Goal: Information Seeking & Learning: Learn about a topic

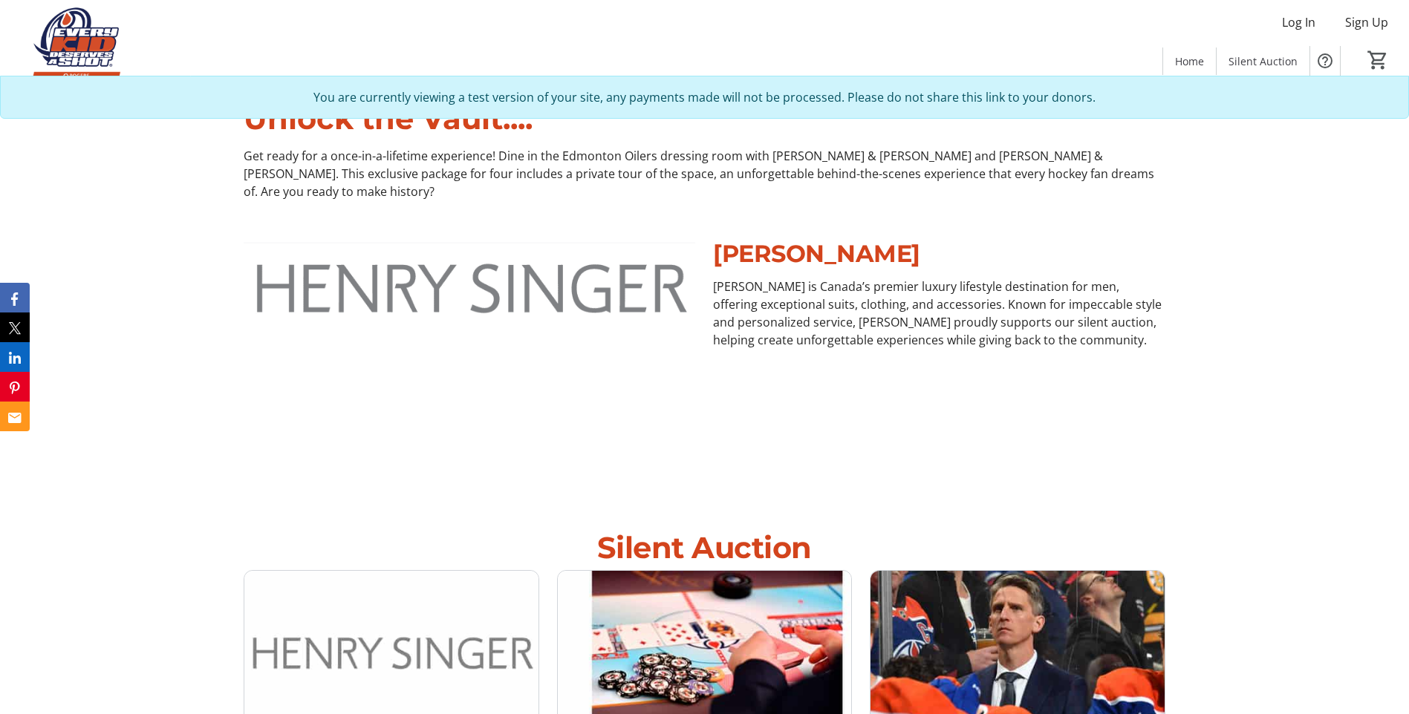
scroll to position [594, 0]
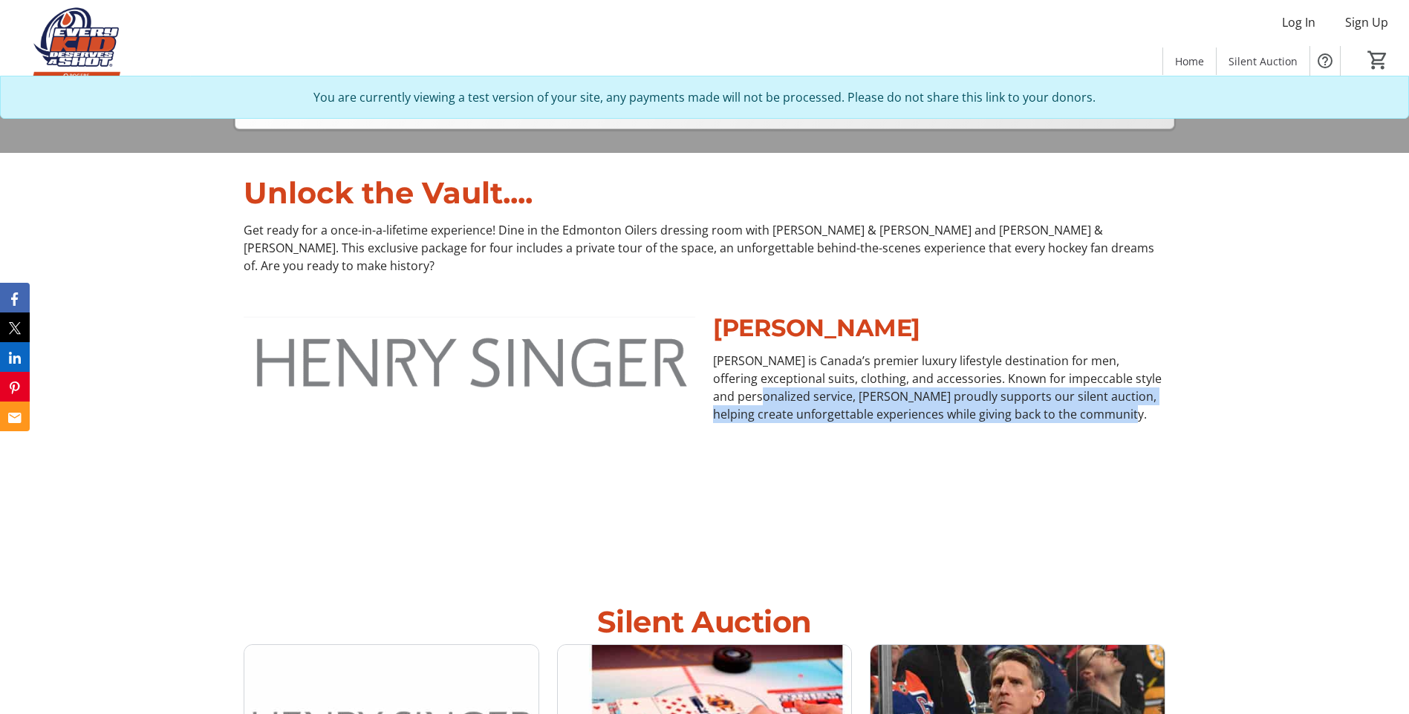
drag, startPoint x: 1103, startPoint y: 399, endPoint x: 745, endPoint y: 374, distance: 358.0
click at [745, 374] on p "[PERSON_NAME] is Canada’s premier luxury lifestyle destination for men, offerin…" at bounding box center [938, 387] width 451 height 71
drag, startPoint x: 745, startPoint y: 374, endPoint x: 660, endPoint y: 417, distance: 95.6
click at [660, 417] on img at bounding box center [469, 437] width 451 height 254
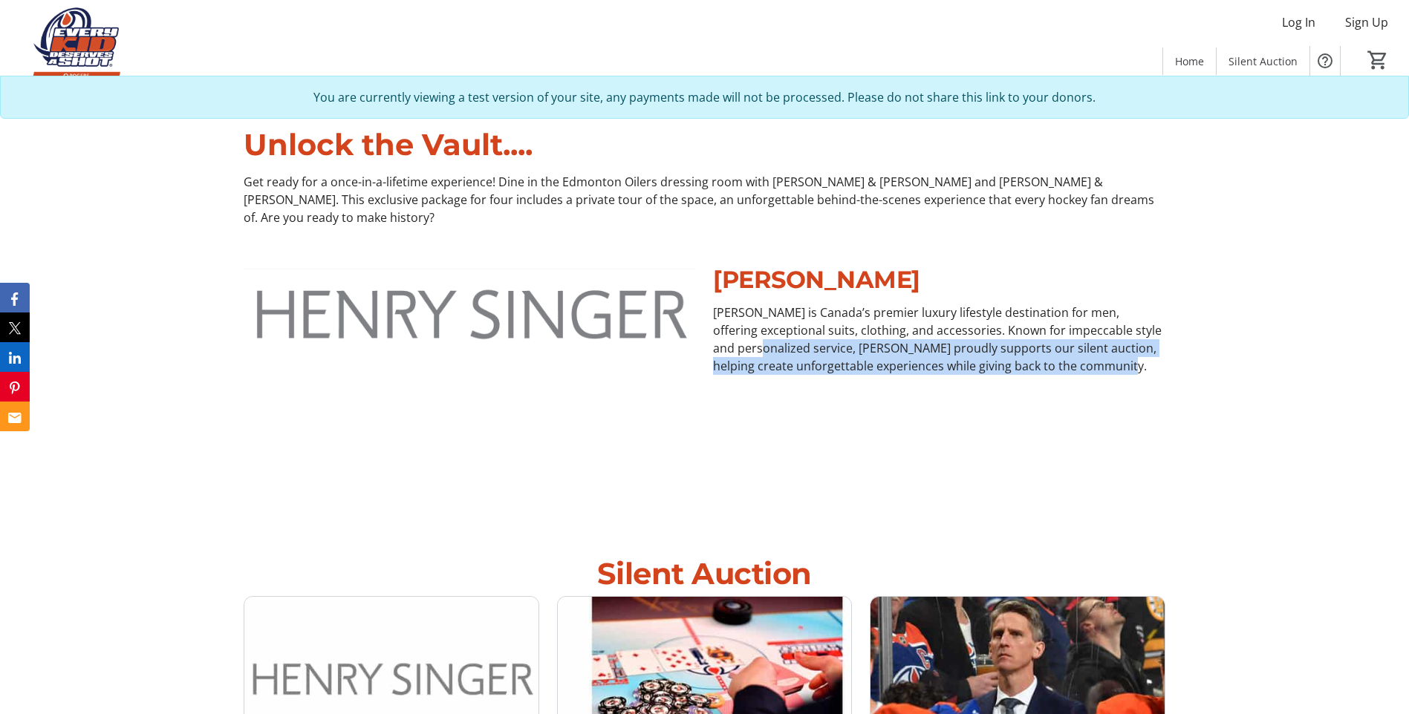
scroll to position [668, 0]
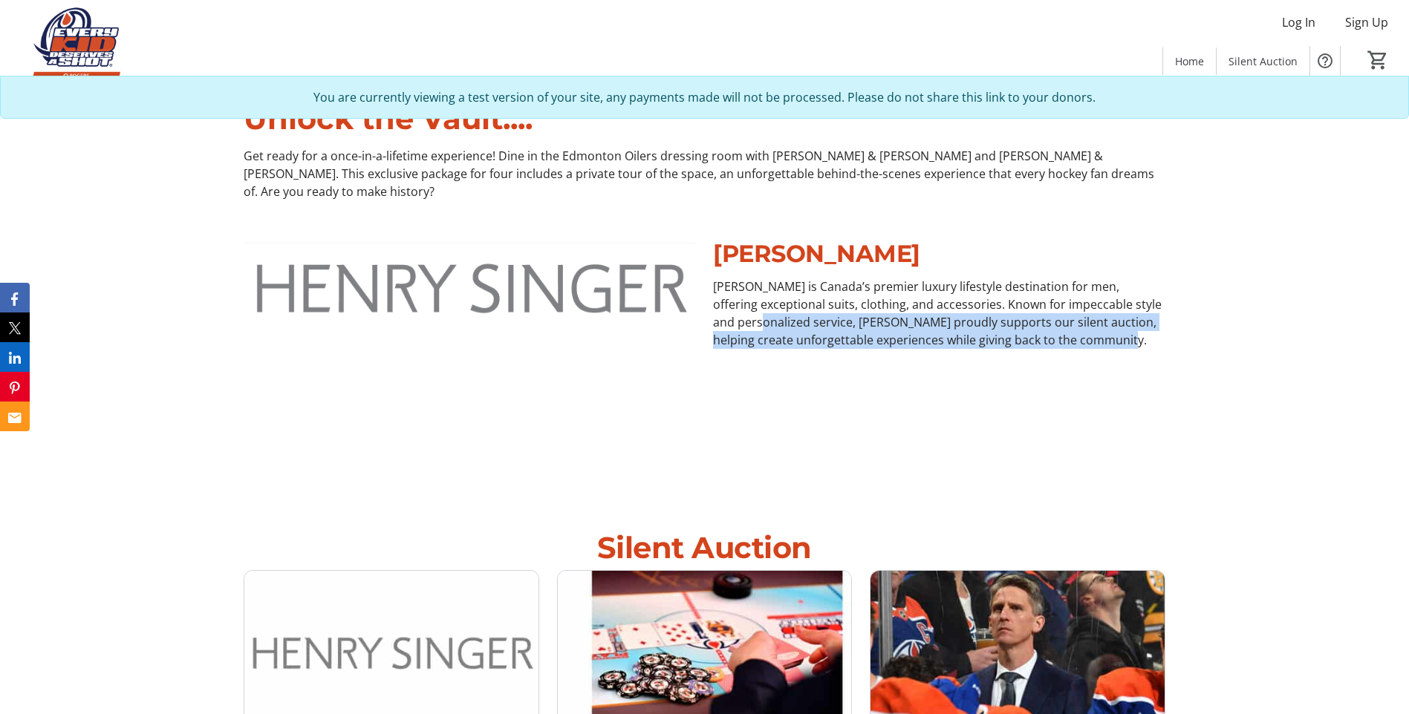
click at [824, 386] on div "HENRY SINGER Henry Singer is Canada’s premier luxury lifestyle destination for …" at bounding box center [938, 363] width 451 height 254
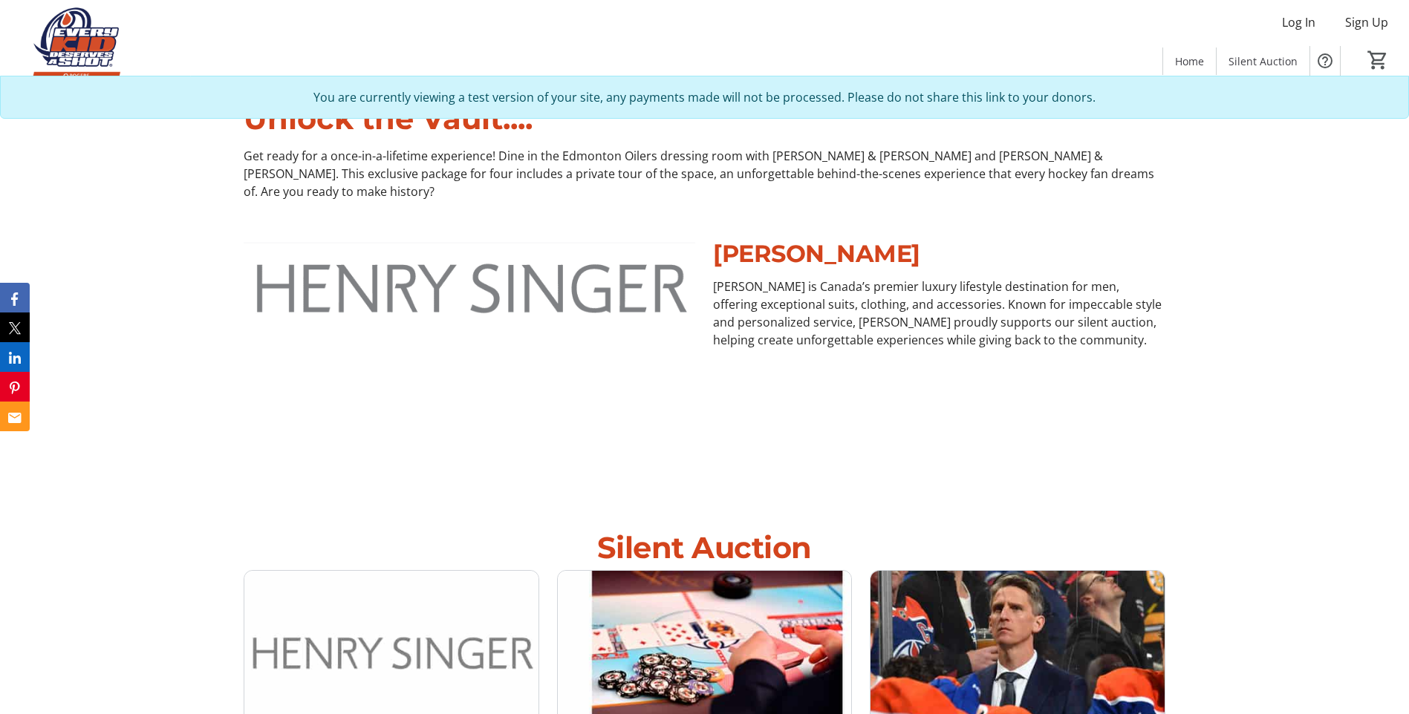
click at [668, 350] on img at bounding box center [469, 363] width 451 height 254
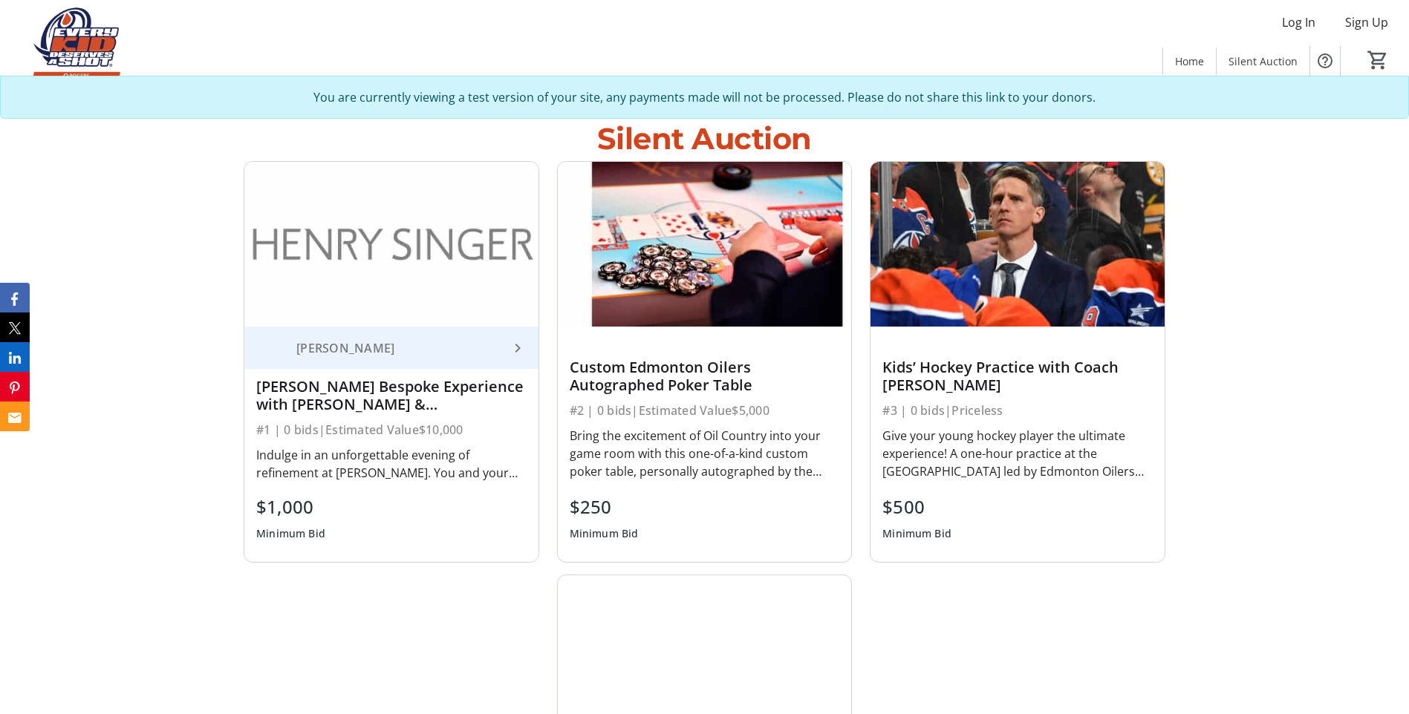
scroll to position [1114, 0]
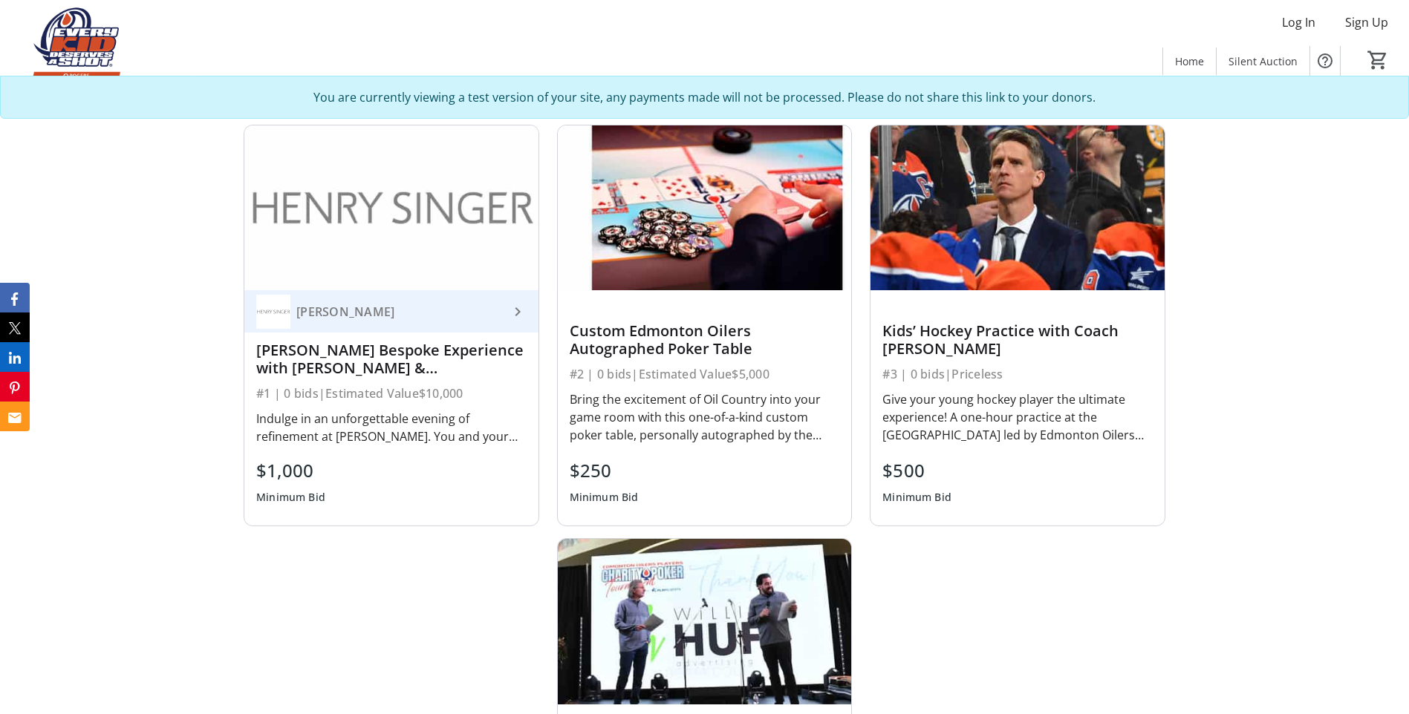
click at [324, 342] on div "Henry Singer Bespoke Experience with Evan Bouchard & Ryan Nugent-Hopkins" at bounding box center [391, 360] width 270 height 36
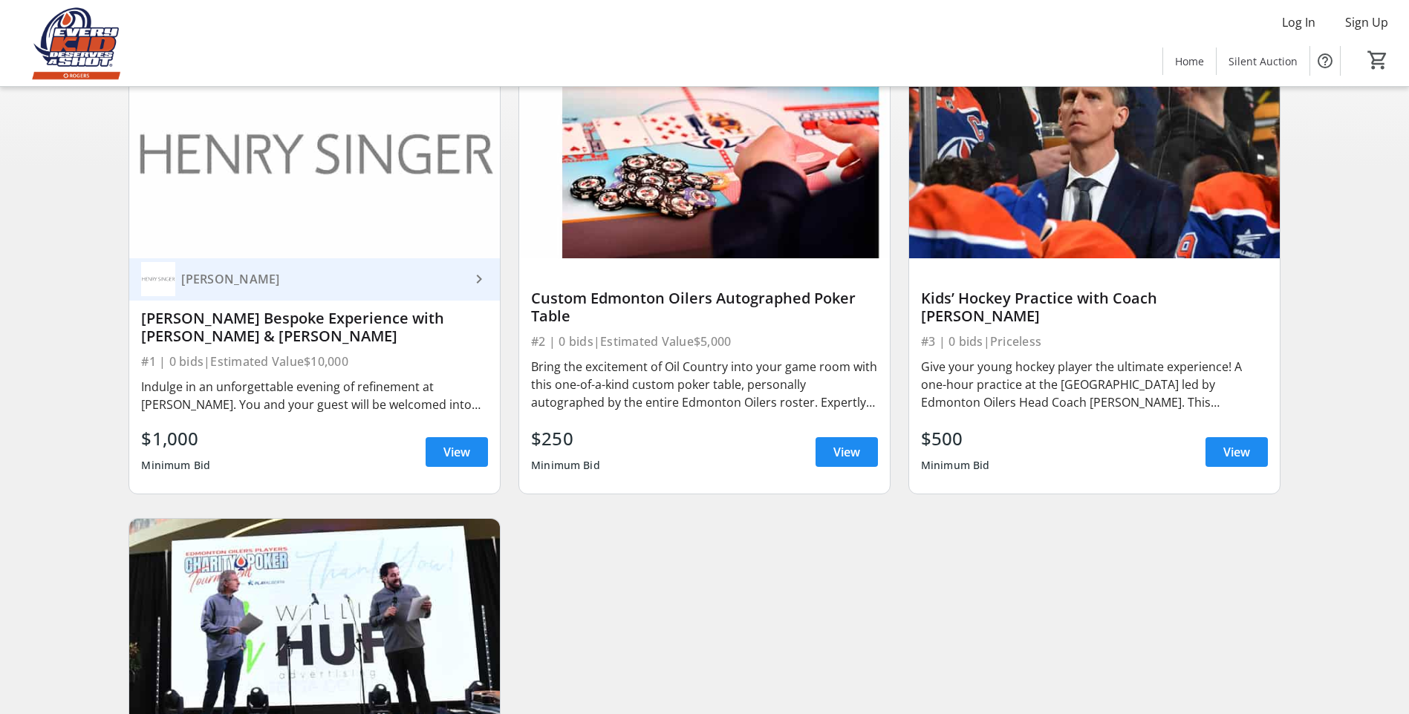
scroll to position [297, 0]
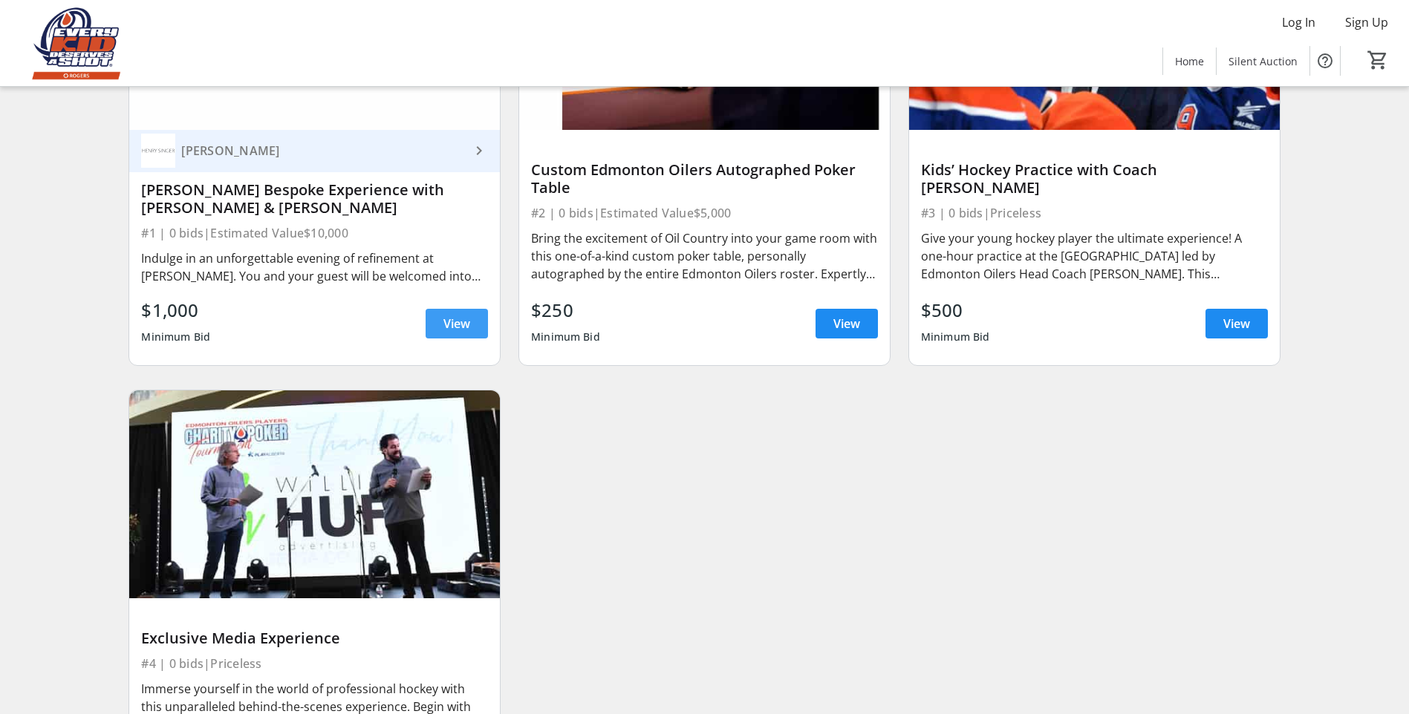
click at [448, 333] on span "View" at bounding box center [456, 324] width 27 height 18
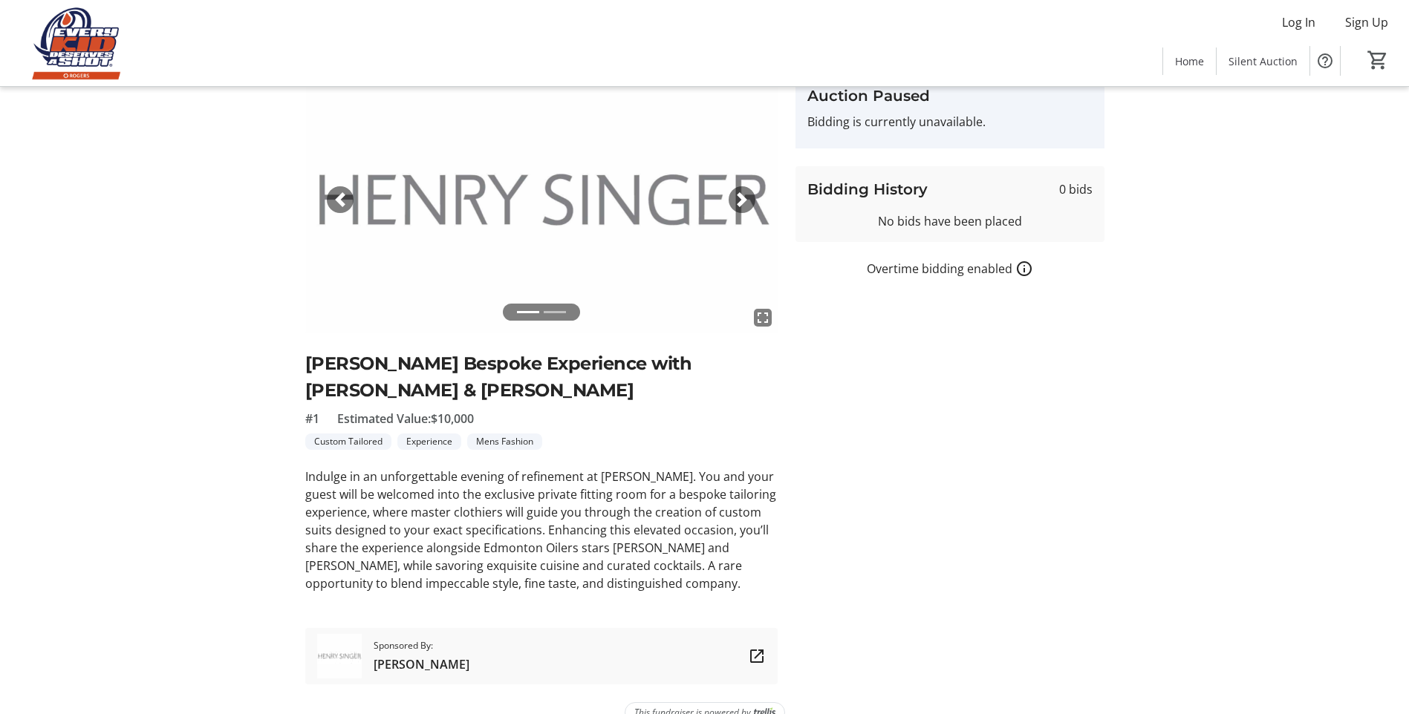
scroll to position [26, 0]
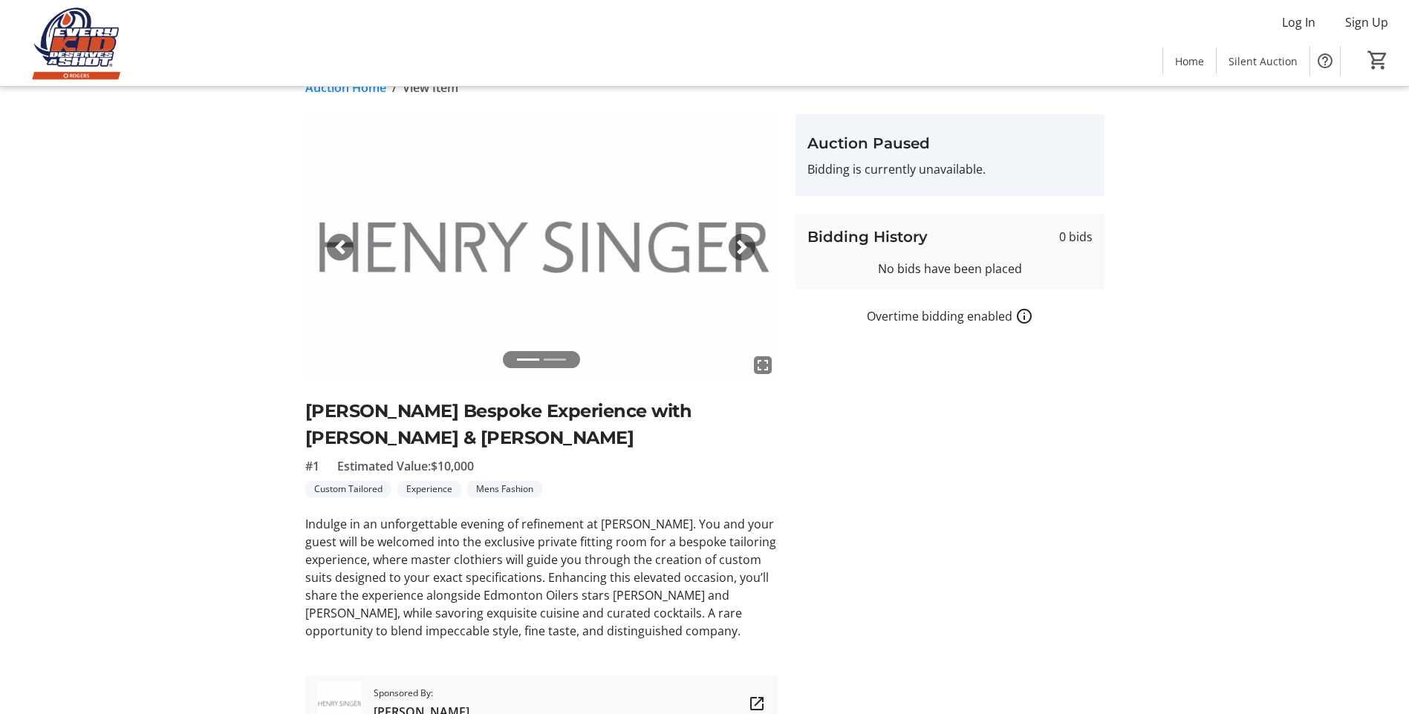
click at [734, 252] on span "button" at bounding box center [741, 247] width 15 height 15
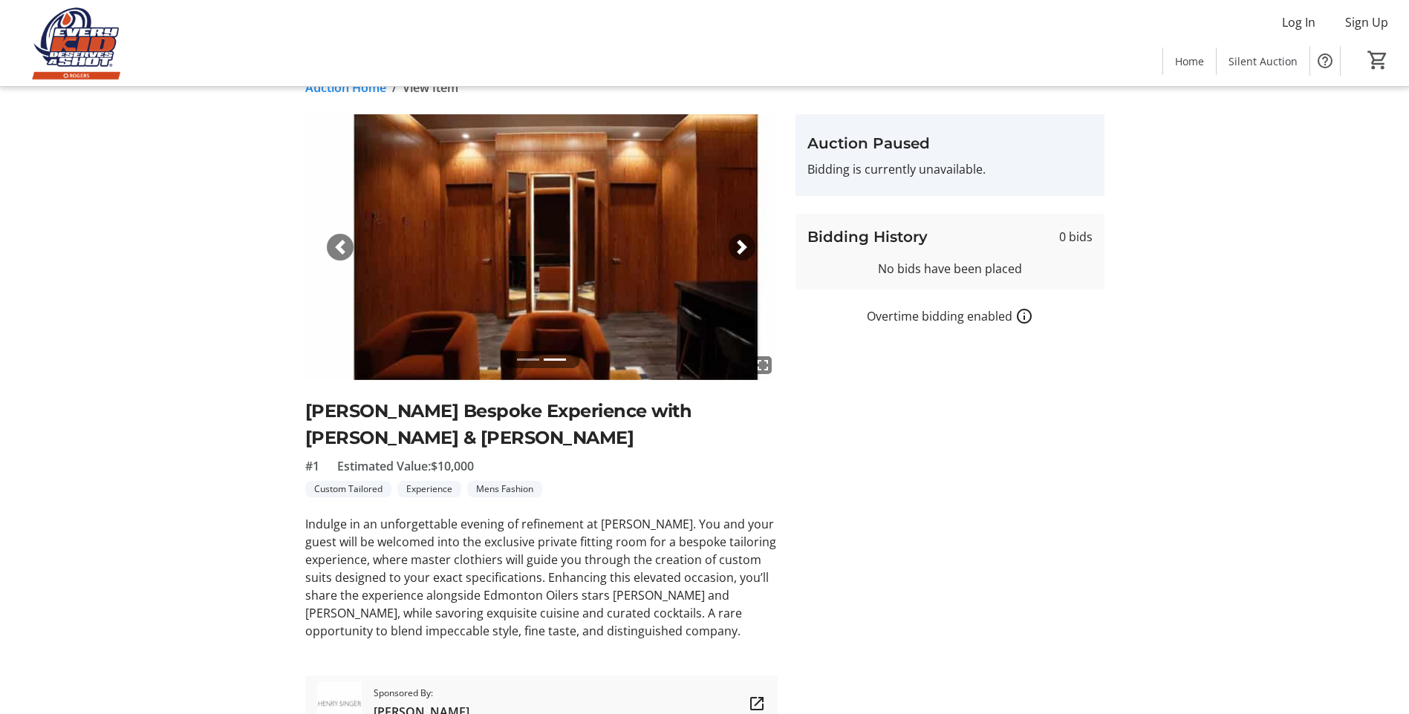
click at [743, 249] on span "button" at bounding box center [741, 247] width 15 height 15
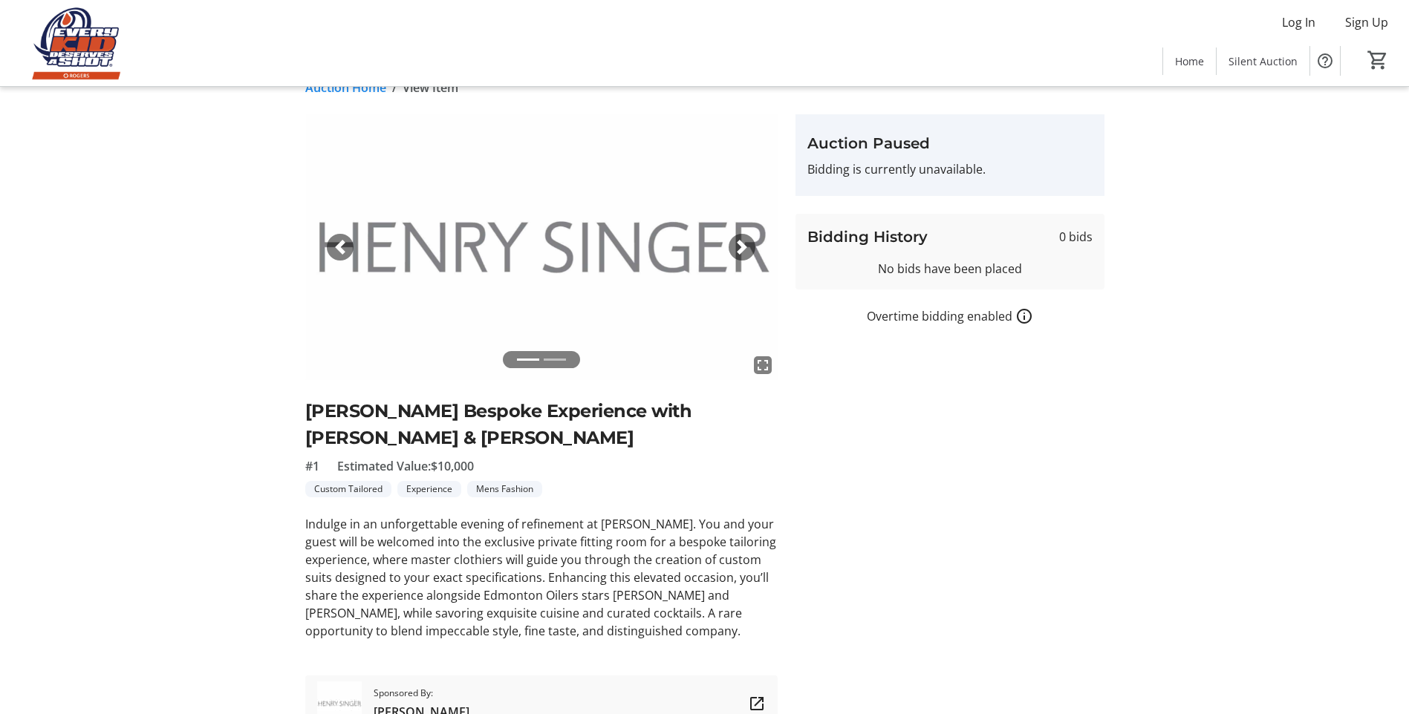
drag, startPoint x: 665, startPoint y: 405, endPoint x: 616, endPoint y: 432, distance: 56.5
click at [616, 432] on h2 "Henry Singer Bespoke Experience with Evan Bouchard & Ryan Nugent-Hopkins" at bounding box center [541, 424] width 472 height 53
click at [815, 493] on tr-auction-item-bidding-ui "Auction Paused Bidding is currently unavailable. Bidding History 0 bids No bids…" at bounding box center [949, 423] width 327 height 618
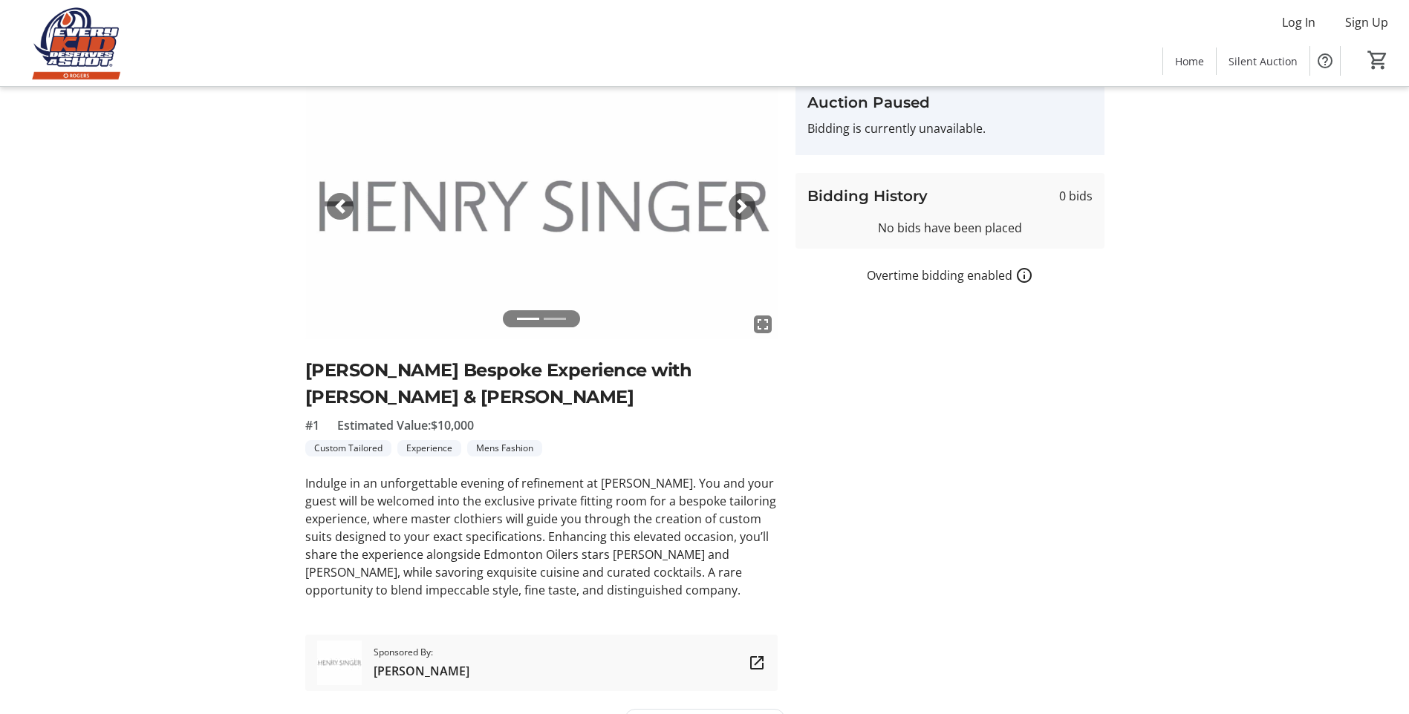
scroll to position [100, 0]
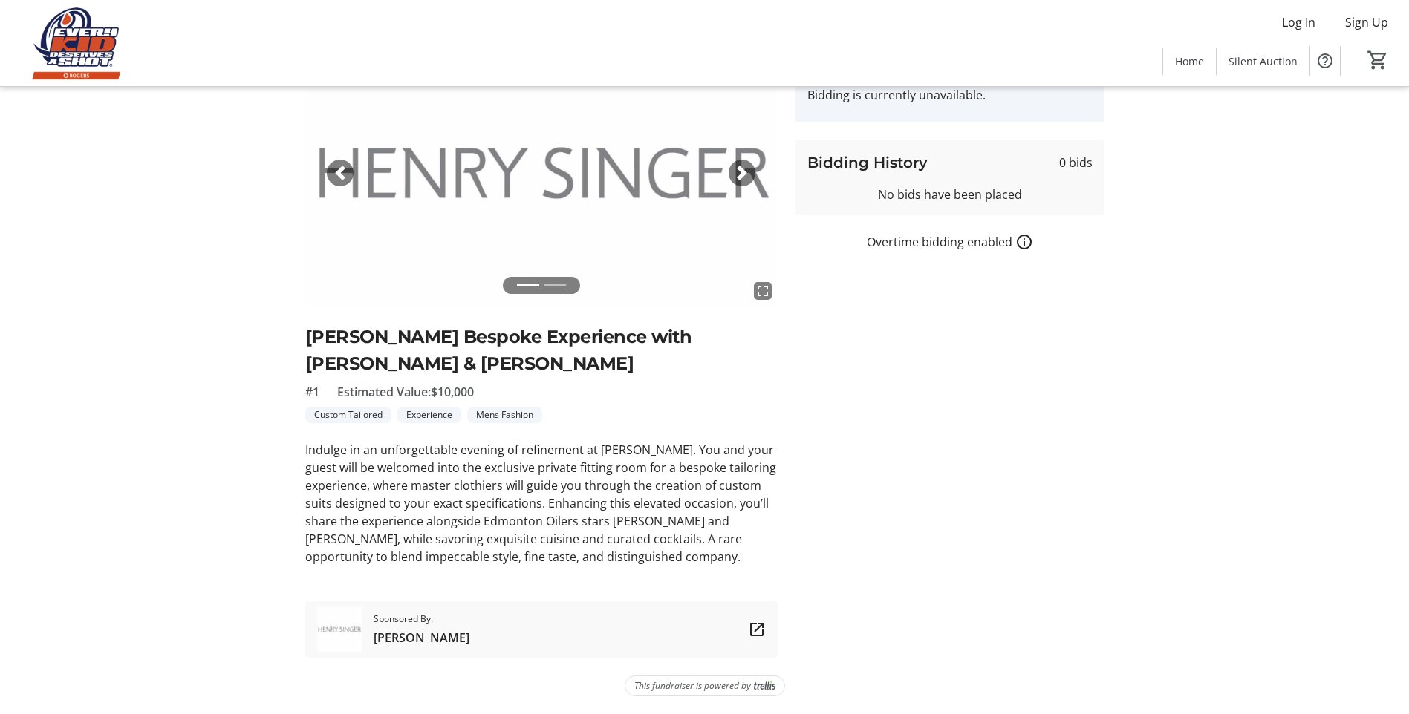
drag, startPoint x: 264, startPoint y: 448, endPoint x: 774, endPoint y: 563, distance: 522.1
click at [774, 563] on div "fullscreen fullscreen Previous Next Henry Singer Bespoke Experience with Evan B…" at bounding box center [705, 349] width 980 height 618
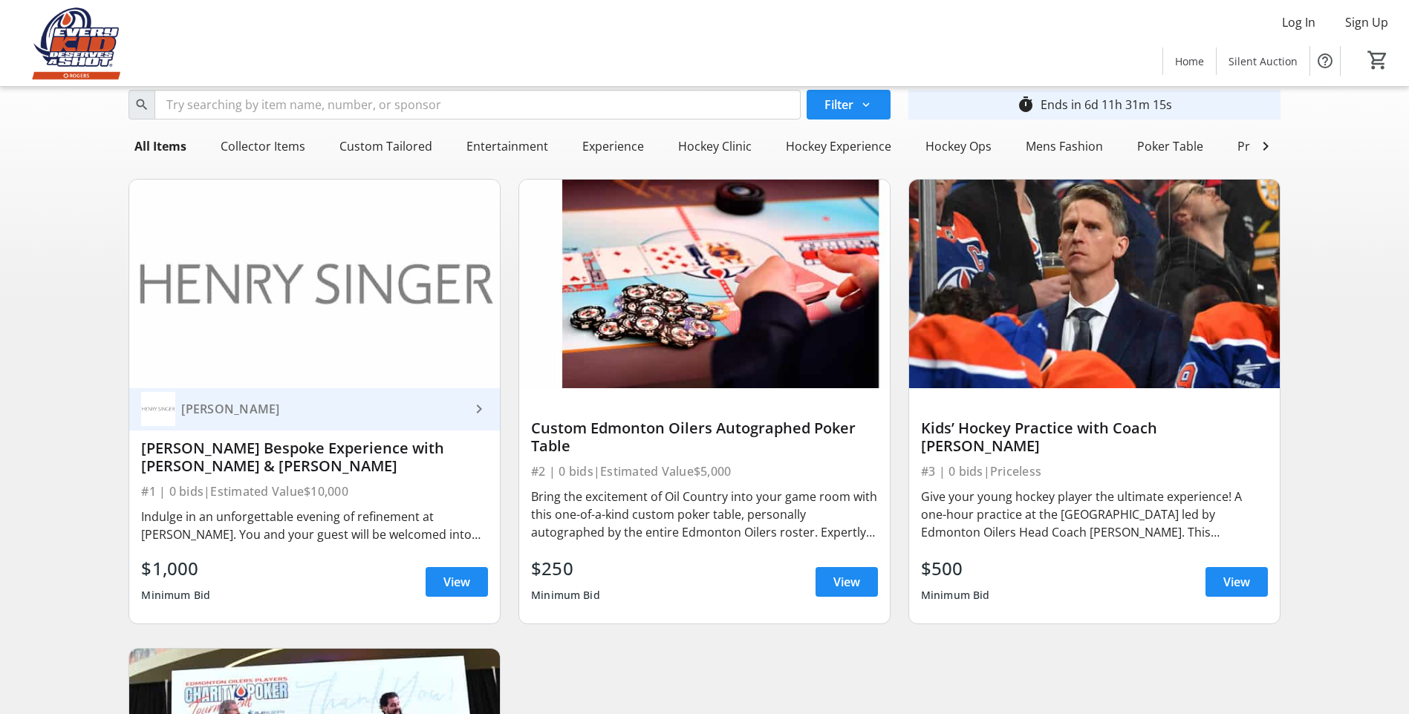
scroll to position [74, 0]
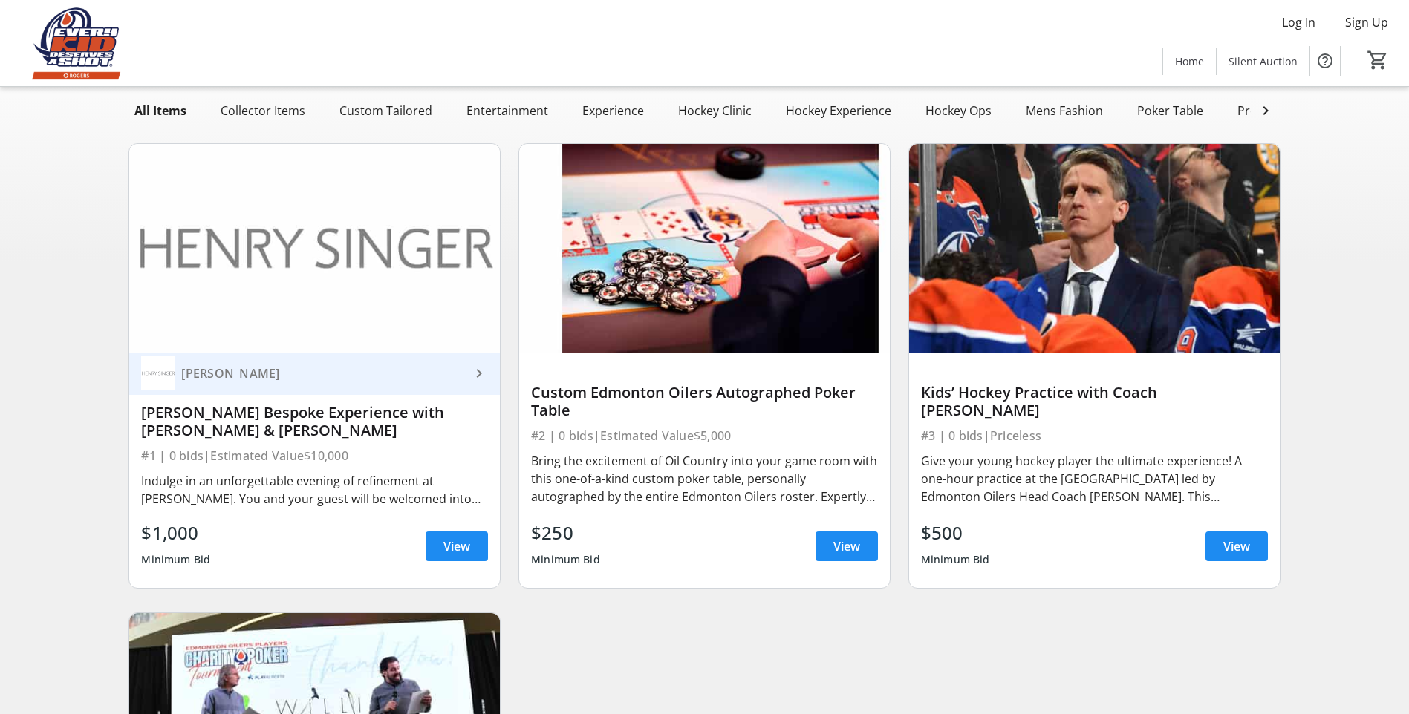
drag, startPoint x: 584, startPoint y: 543, endPoint x: 541, endPoint y: 557, distance: 46.0
click at [541, 557] on div "$250 Minimum Bid" at bounding box center [565, 546] width 69 height 53
drag, startPoint x: 541, startPoint y: 557, endPoint x: 645, endPoint y: 625, distance: 124.4
click at [645, 625] on div "Henry Singer keyboard_arrow_right Henry Singer Bespoke Experience with Evan Bou…" at bounding box center [704, 590] width 1169 height 918
drag, startPoint x: 204, startPoint y: 544, endPoint x: 167, endPoint y: 542, distance: 37.2
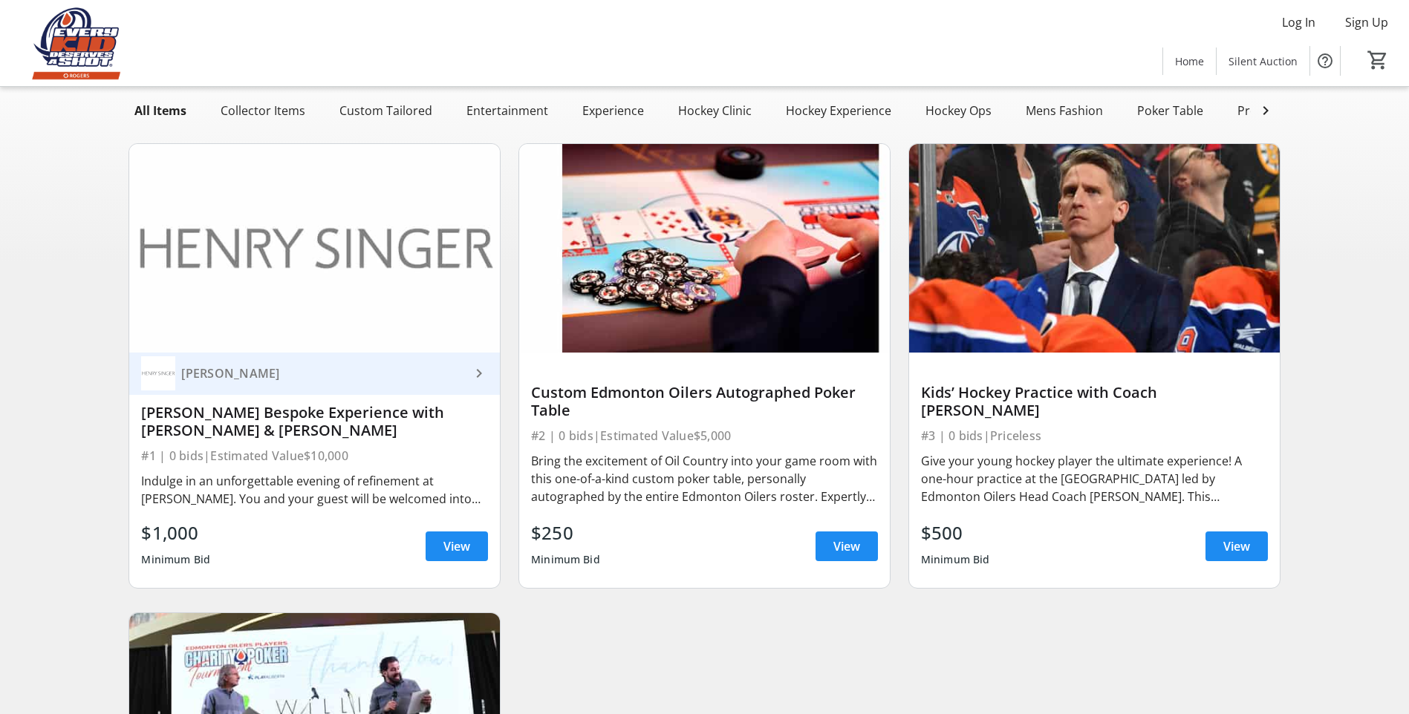
click at [167, 542] on div "$1,000" at bounding box center [175, 533] width 69 height 27
click at [556, 536] on div "$250" at bounding box center [565, 533] width 69 height 27
click at [831, 558] on span at bounding box center [846, 547] width 62 height 36
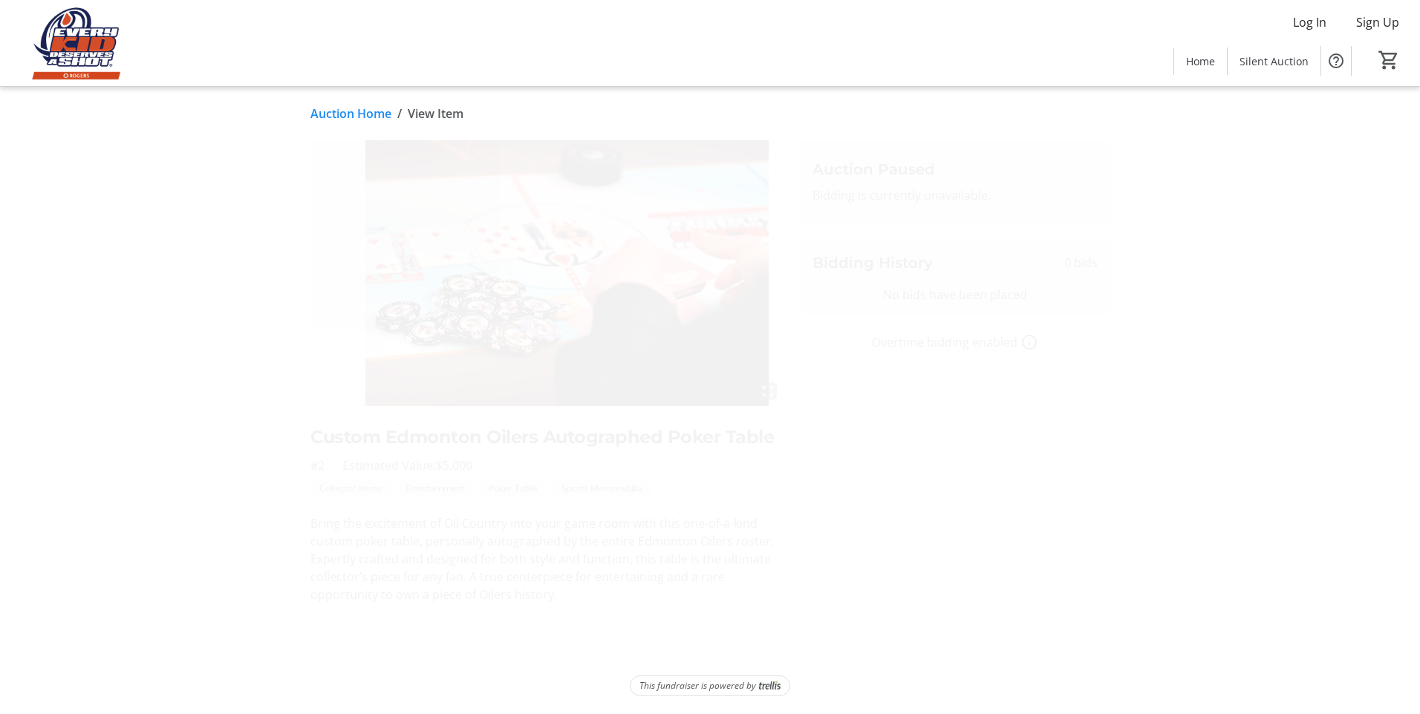
click at [402, 629] on div "Auction Home / View Item fullscreen Custom Edmonton Oilers Autographed Poker Ta…" at bounding box center [710, 400] width 980 height 627
click at [610, 593] on p "Bring the excitement of Oil Country into your game room with this one-of-a-kind…" at bounding box center [546, 559] width 472 height 89
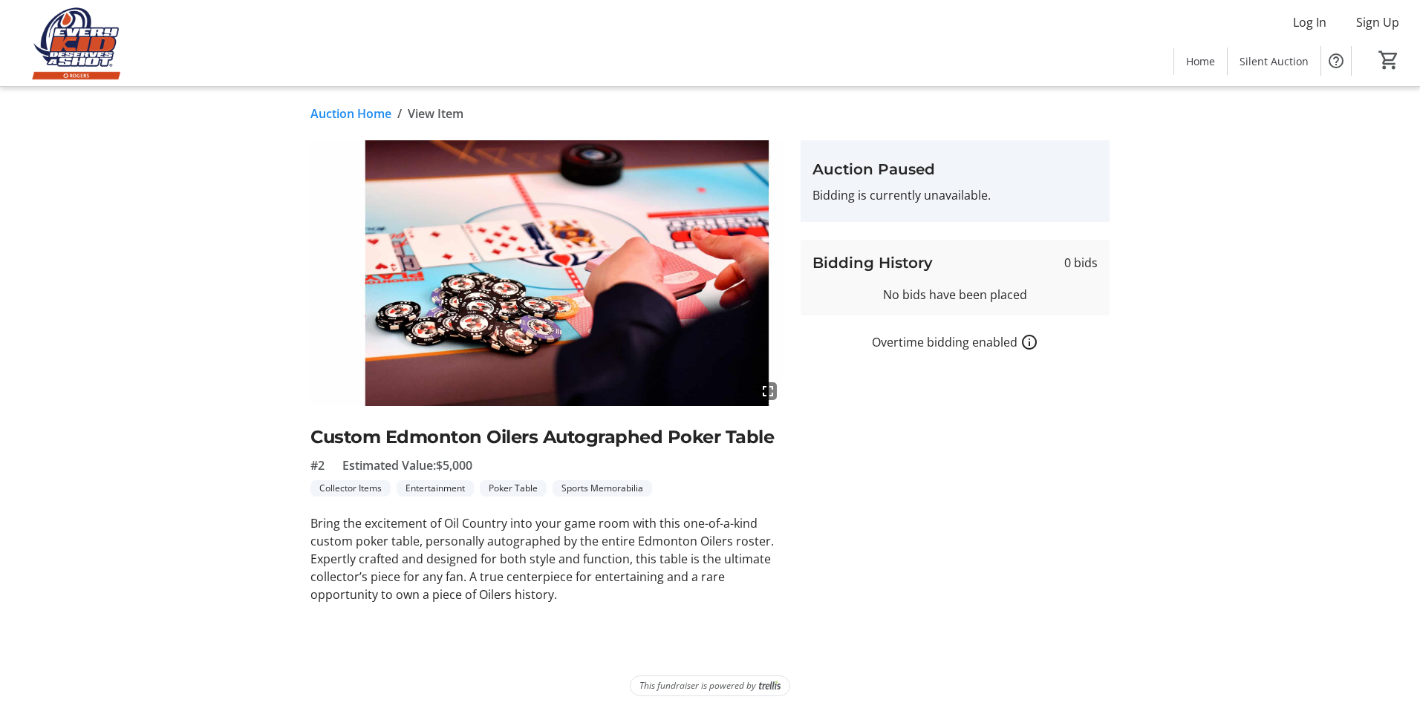
click at [617, 622] on div "Auction Home / View Item fullscreen Custom Edmonton Oilers Autographed Poker Ta…" at bounding box center [710, 400] width 980 height 627
click at [570, 590] on p "Bring the excitement of Oil Country into your game room with this one-of-a-kind…" at bounding box center [546, 559] width 472 height 89
click at [210, 411] on tr-auction-item-details-ui "Auction Home / View Item fullscreen Custom Edmonton Oilers Autographed Poker Ta…" at bounding box center [710, 400] width 1420 height 627
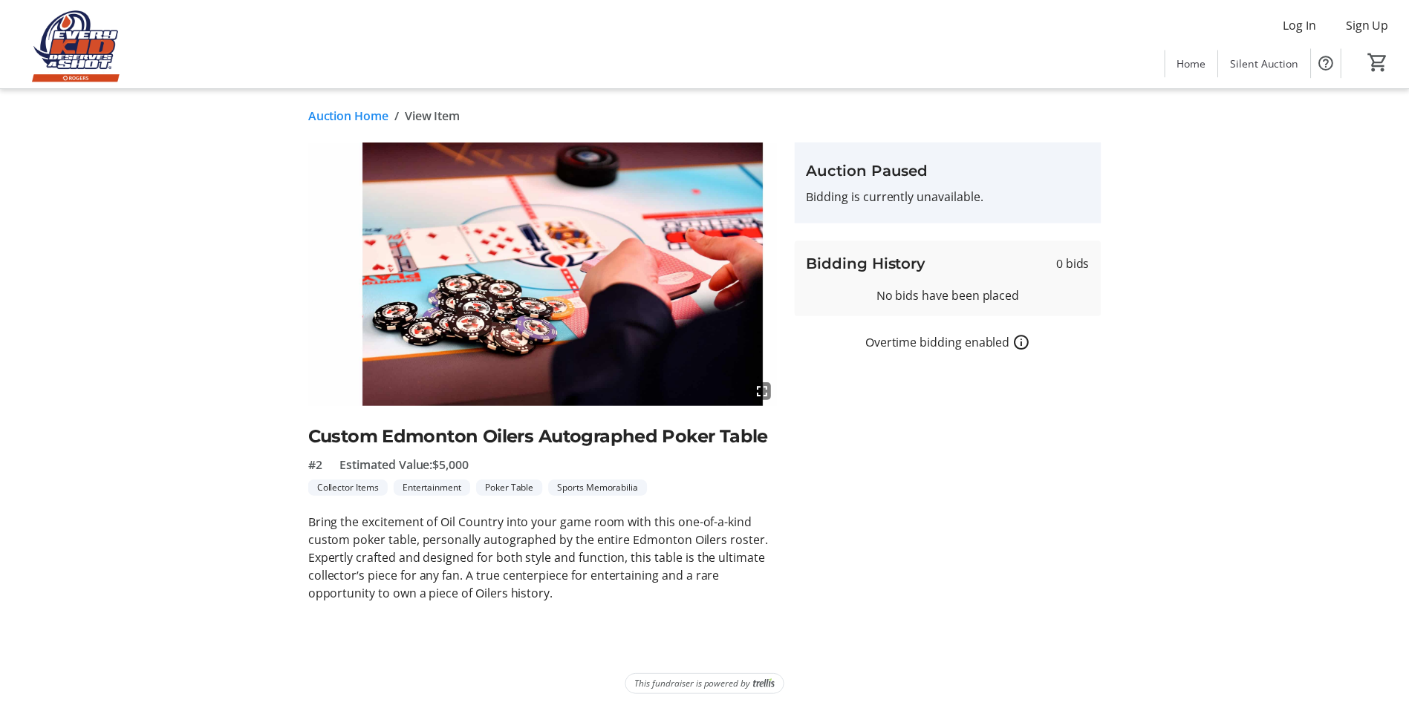
scroll to position [74, 0]
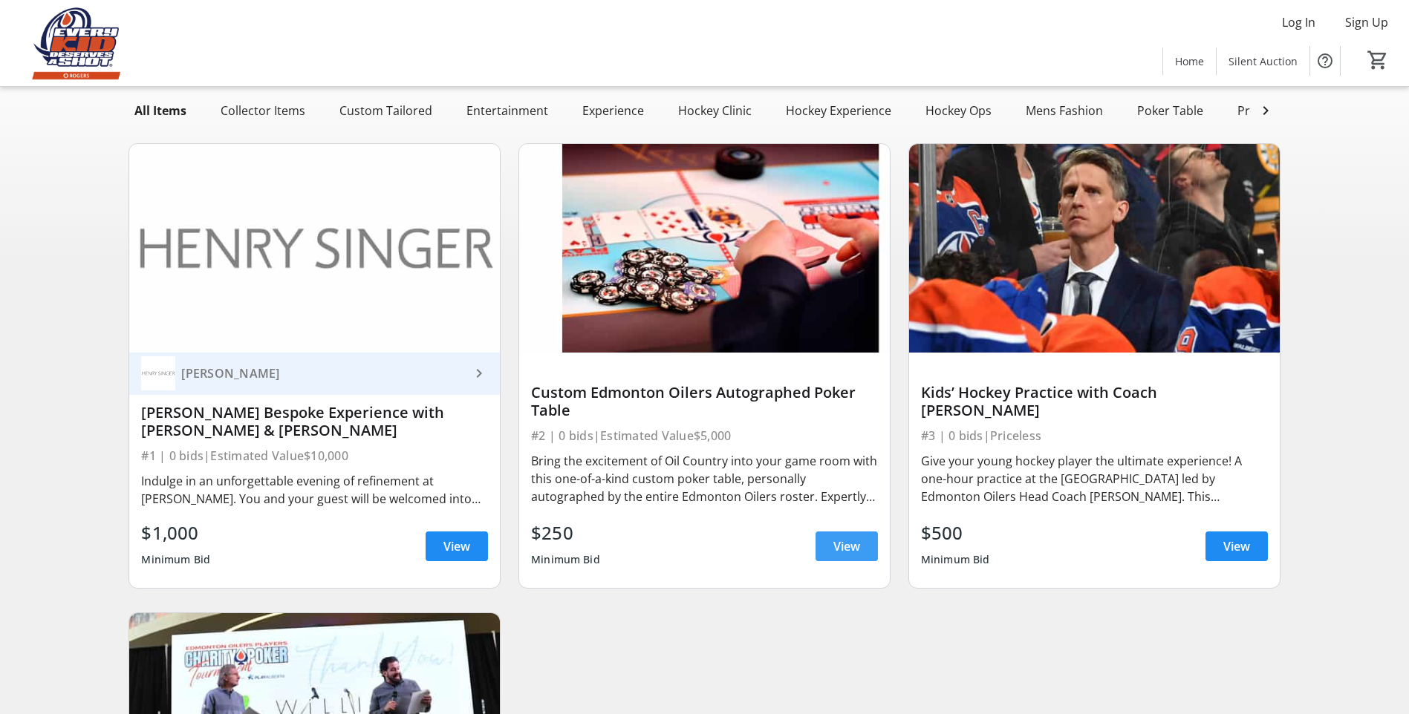
click at [837, 542] on span at bounding box center [846, 547] width 62 height 36
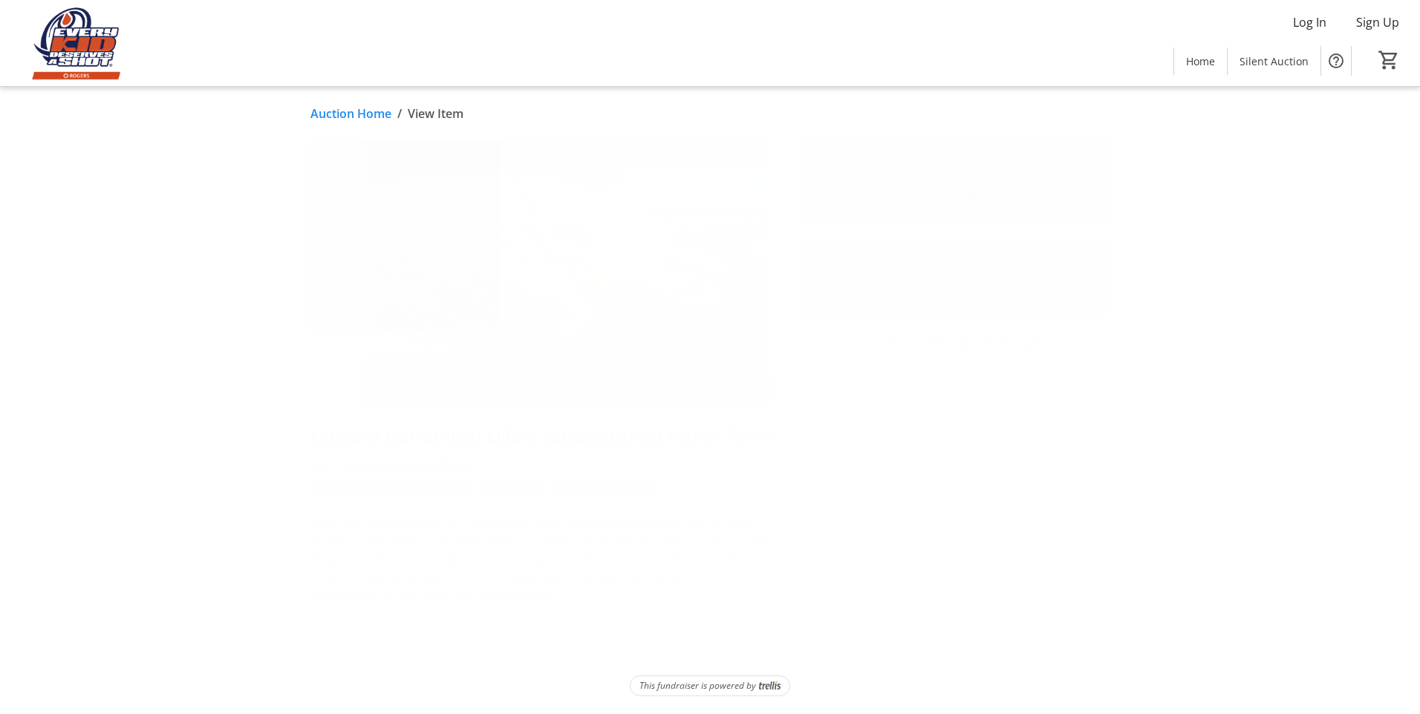
click at [513, 472] on div "#2 Estimated Value: $5,000" at bounding box center [546, 466] width 472 height 18
click at [832, 511] on tr-auction-item-bidding-ui "Auction Paused Bidding is currently unavailable. Bidding History 0 bids No bids…" at bounding box center [955, 371] width 327 height 463
click at [834, 532] on tr-auction-item-bidding-ui "Auction Paused Bidding is currently unavailable. Bidding History 0 bids No bids…" at bounding box center [955, 371] width 327 height 463
click at [774, 391] on mat-icon "fullscreen" at bounding box center [768, 391] width 18 height 18
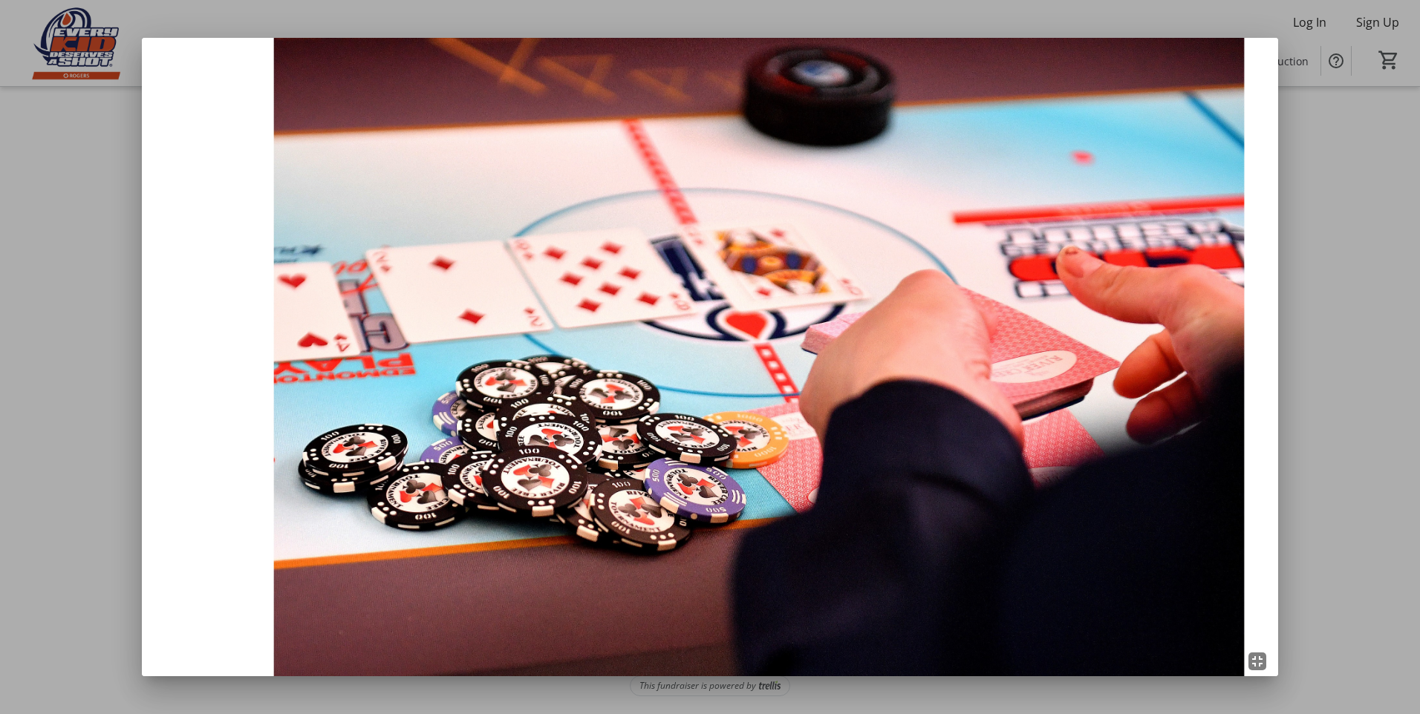
click at [617, 156] on img at bounding box center [710, 357] width 1136 height 639
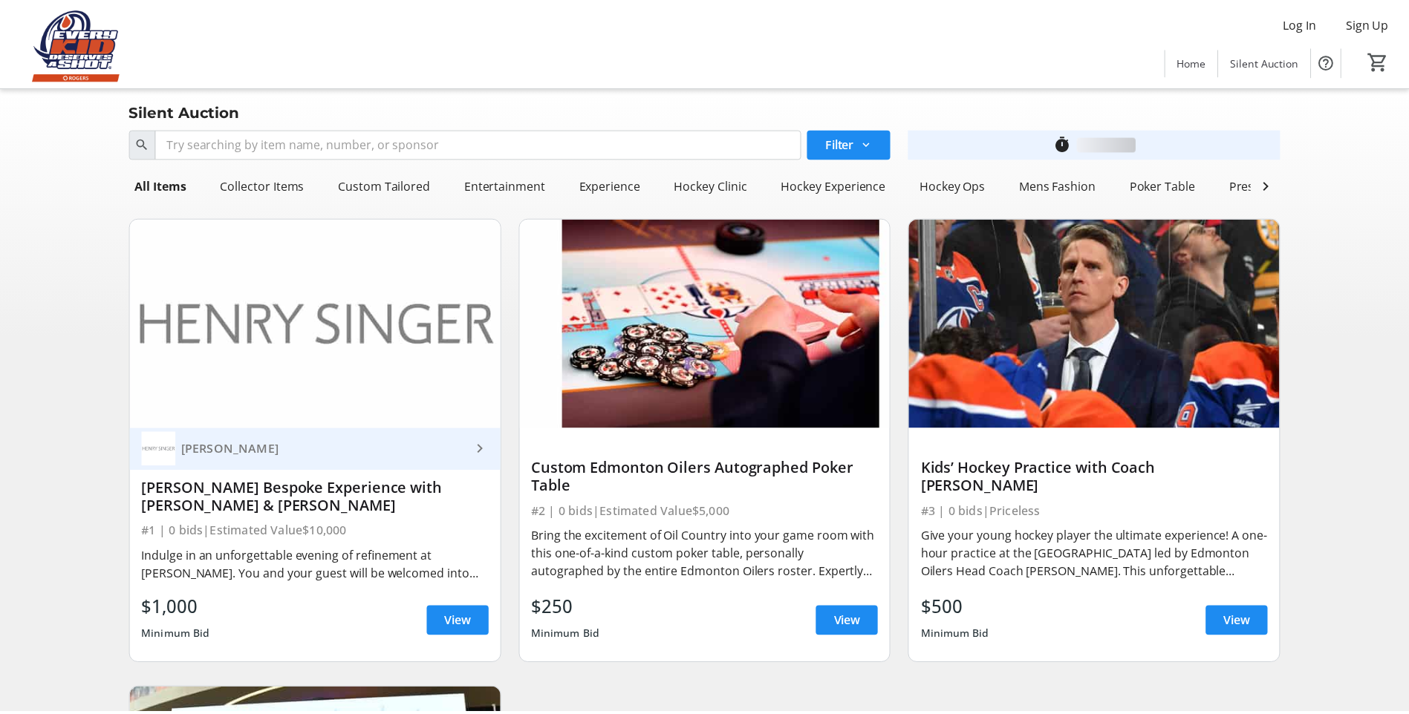
scroll to position [74, 0]
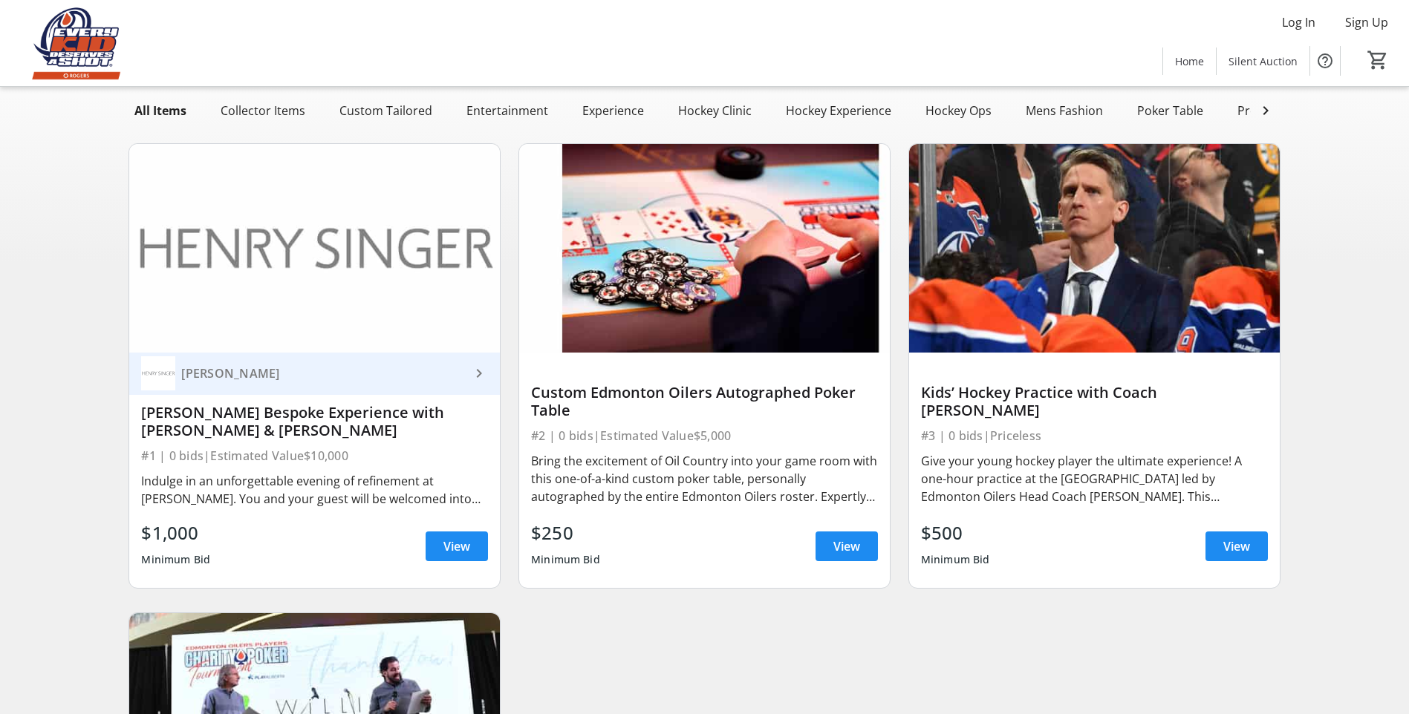
click at [53, 331] on div "Search Filter timer_outline All Items Collector Items Custom Tailored Entertain…" at bounding box center [704, 548] width 1403 height 1001
click at [879, 668] on div "Henry Singer keyboard_arrow_right Henry Singer Bespoke Experience with Evan Bou…" at bounding box center [704, 590] width 1169 height 918
click at [1112, 250] on img at bounding box center [1094, 248] width 371 height 209
click at [1227, 555] on span "View" at bounding box center [1236, 547] width 27 height 18
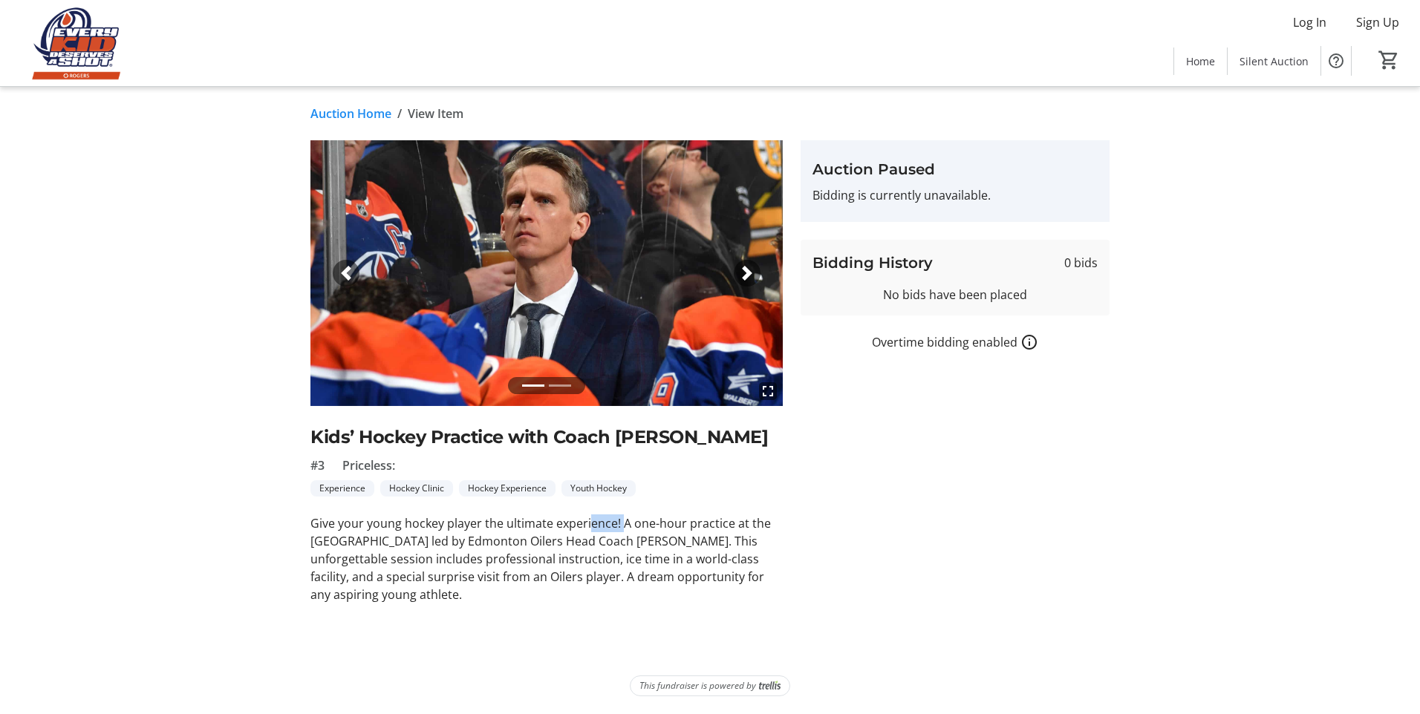
drag, startPoint x: 622, startPoint y: 522, endPoint x: 579, endPoint y: 529, distance: 43.6
click at [579, 529] on p "Give your young hockey player the ultimate experience! A one-hour practice at t…" at bounding box center [546, 559] width 472 height 89
drag, startPoint x: 579, startPoint y: 529, endPoint x: 524, endPoint y: 526, distance: 55.0
click at [524, 526] on p "Give your young hockey player the ultimate experience! A one-hour practice at t…" at bounding box center [546, 559] width 472 height 89
drag, startPoint x: 730, startPoint y: 530, endPoint x: 743, endPoint y: 535, distance: 13.4
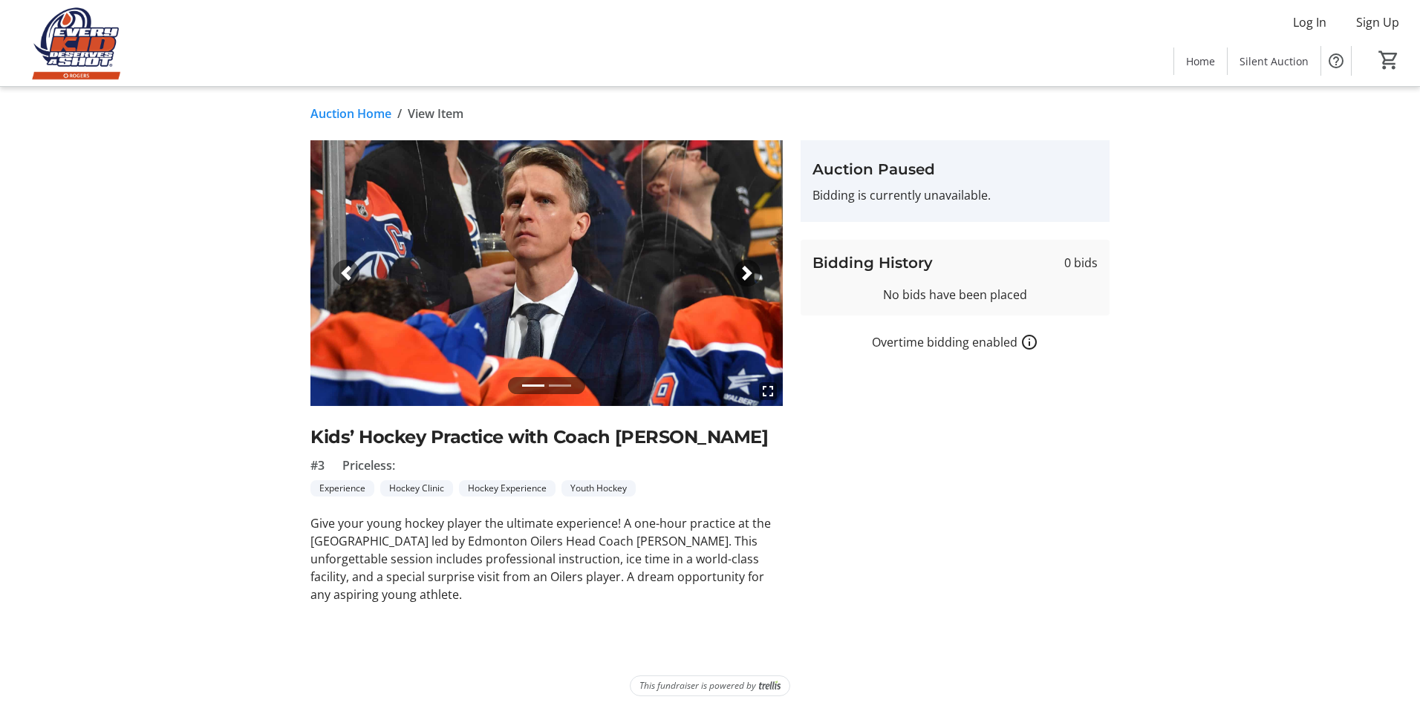
click at [743, 535] on p "Give your young hockey player the ultimate experience! A one-hour practice at t…" at bounding box center [546, 559] width 472 height 89
drag, startPoint x: 743, startPoint y: 535, endPoint x: 746, endPoint y: 588, distance: 53.6
click at [746, 588] on p "Give your young hockey player the ultimate experience! A one-hour practice at t…" at bounding box center [546, 559] width 472 height 89
click at [745, 279] on span "button" at bounding box center [747, 273] width 15 height 15
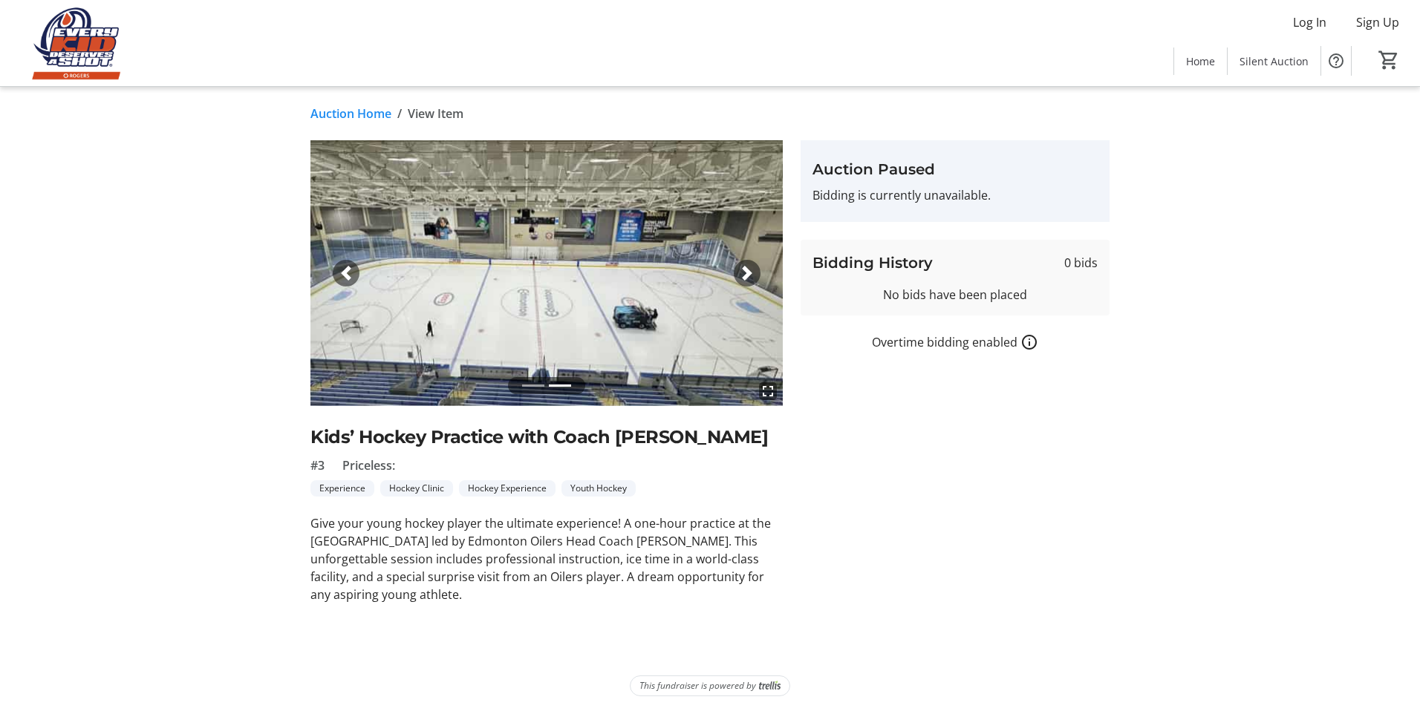
click at [749, 267] on span "button" at bounding box center [747, 273] width 15 height 15
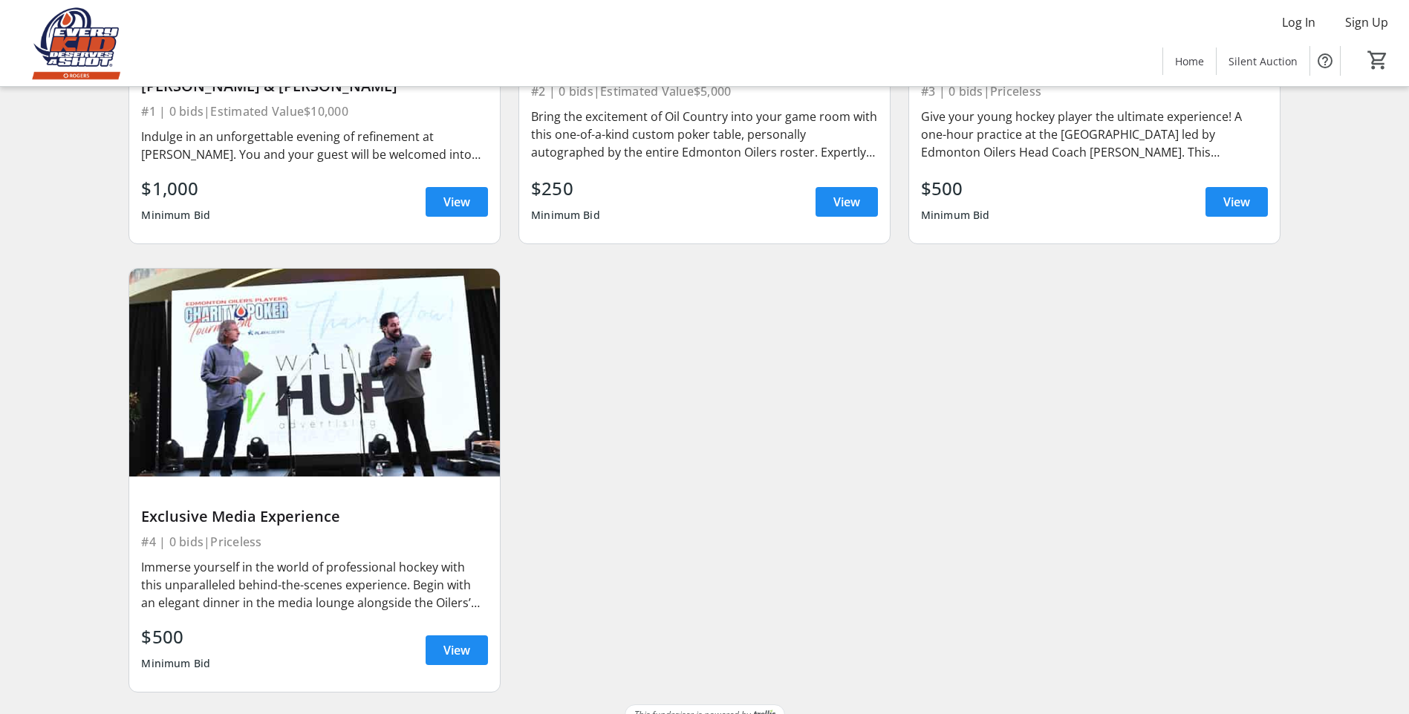
scroll to position [453, 0]
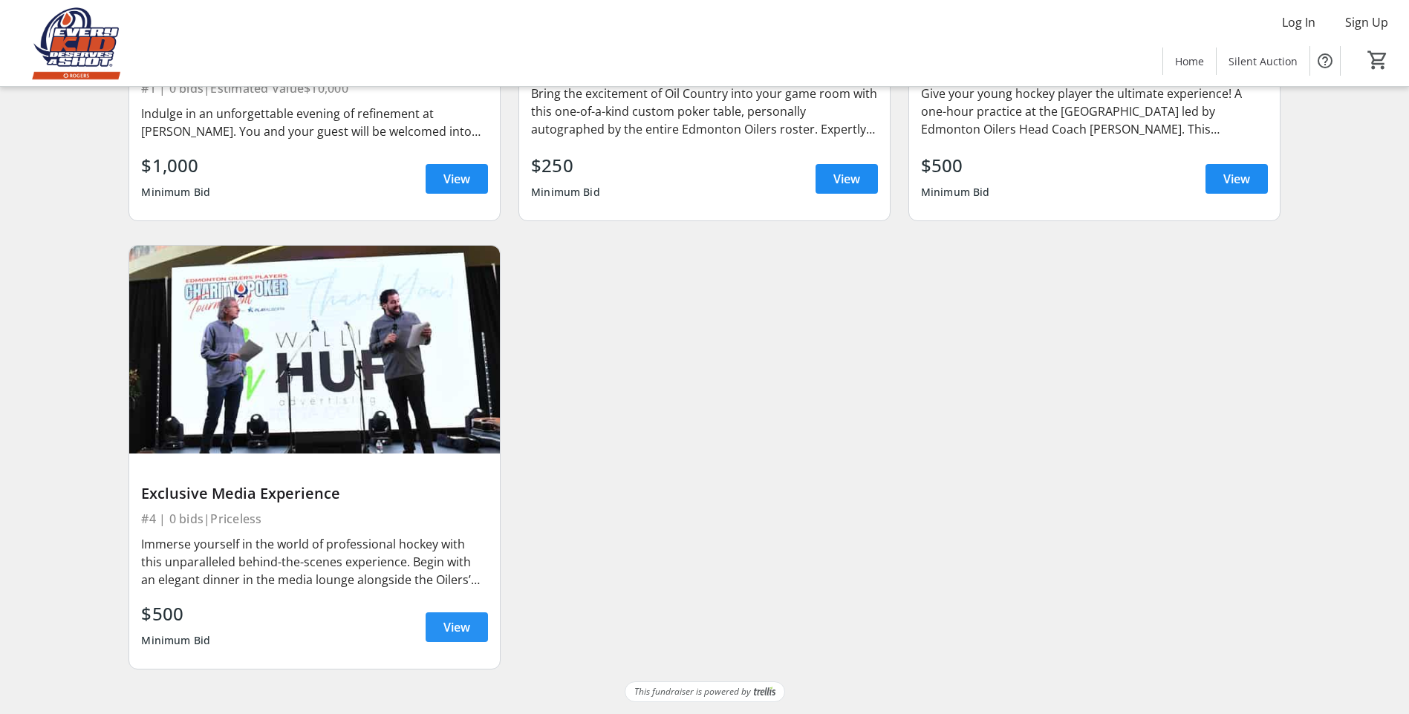
click at [431, 626] on span at bounding box center [456, 628] width 62 height 36
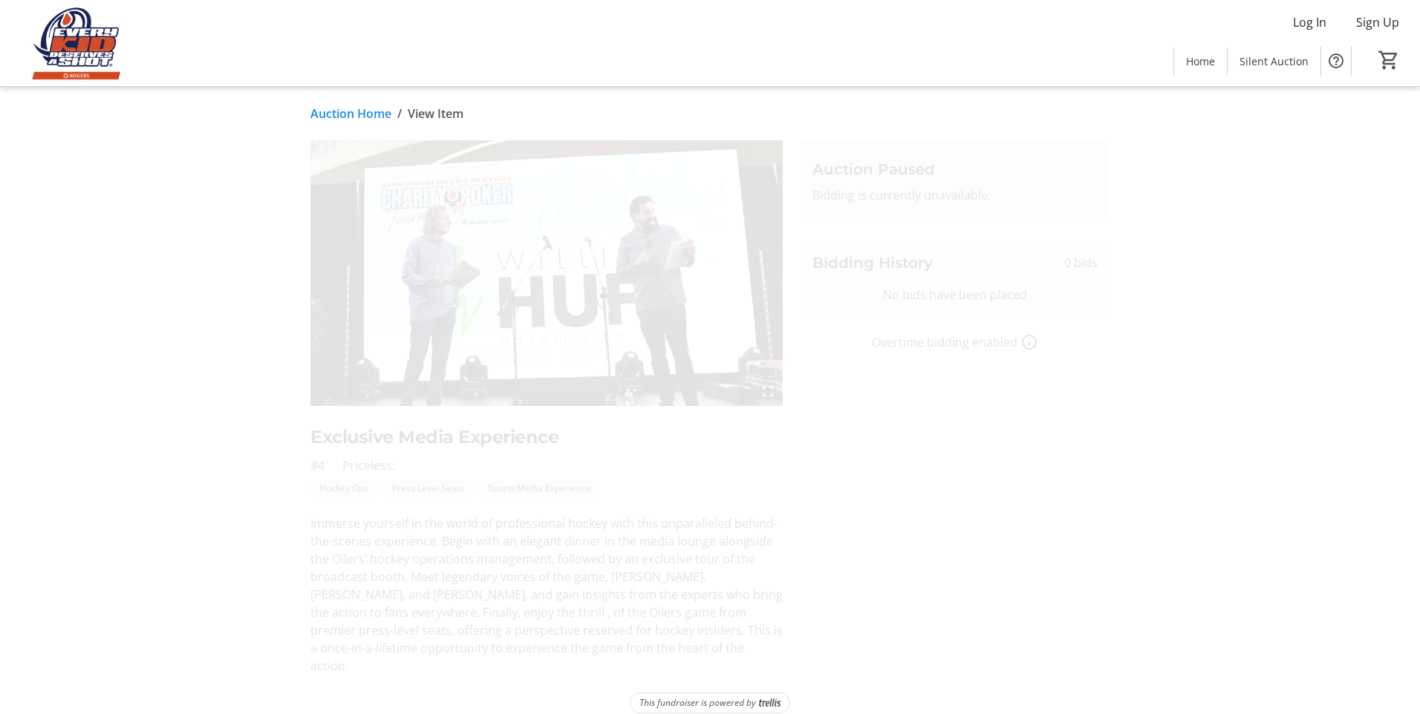
click at [873, 561] on tr-auction-item-bidding-ui "Auction Paused Bidding is currently unavailable. Bidding History 0 bids No bids…" at bounding box center [955, 407] width 327 height 535
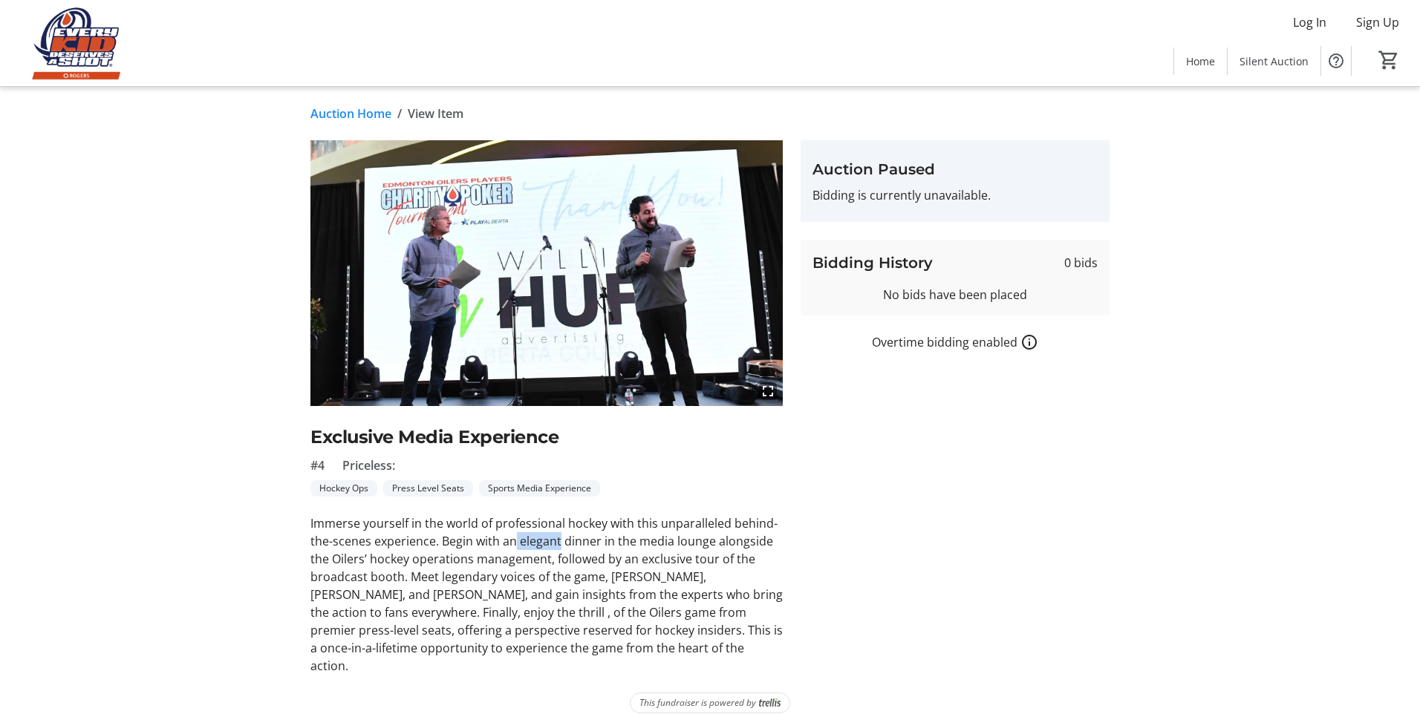
drag, startPoint x: 515, startPoint y: 546, endPoint x: 558, endPoint y: 538, distance: 44.6
click at [558, 538] on p "Immerse yourself in the world of professional hockey with this unparalleled beh…" at bounding box center [546, 595] width 472 height 160
drag, startPoint x: 558, startPoint y: 538, endPoint x: 764, endPoint y: 601, distance: 215.4
click at [764, 602] on p "Immerse yourself in the world of professional hockey with this unparalleled beh…" at bounding box center [546, 595] width 472 height 160
click at [506, 620] on p "Immerse yourself in the world of professional hockey with this unparalleled beh…" at bounding box center [546, 595] width 472 height 160
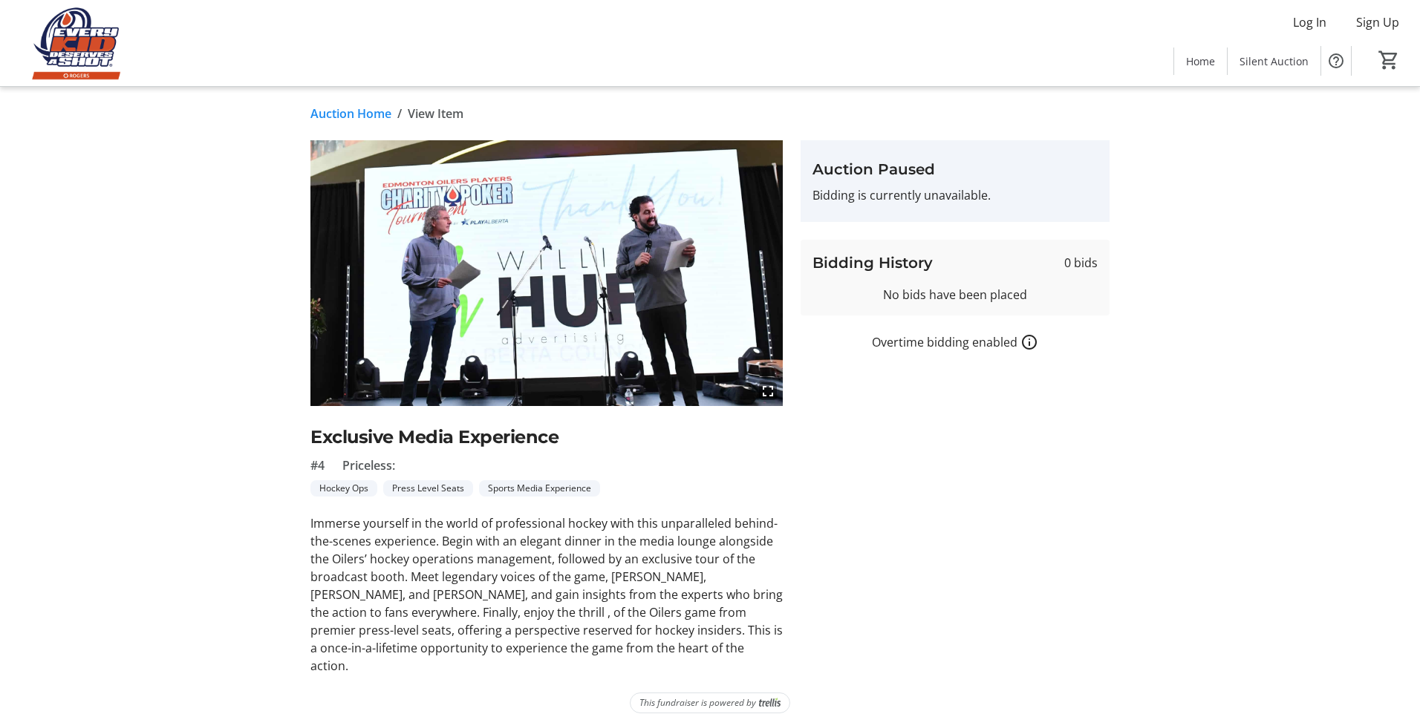
click at [509, 621] on p "Immerse yourself in the world of professional hockey with this unparalleled beh…" at bounding box center [546, 595] width 472 height 160
drag, startPoint x: 616, startPoint y: 633, endPoint x: 372, endPoint y: 630, distance: 243.6
click at [372, 630] on p "Immerse yourself in the world of professional hockey with this unparalleled beh…" at bounding box center [546, 595] width 472 height 160
click at [838, 627] on tr-auction-item-bidding-ui "Auction Paused Bidding is currently unavailable. Bidding History 0 bids No bids…" at bounding box center [955, 407] width 327 height 535
click at [544, 669] on div "Auction Home / View Item fullscreen Exclusive Media Experience #4 Priceless: Ho…" at bounding box center [710, 409] width 980 height 645
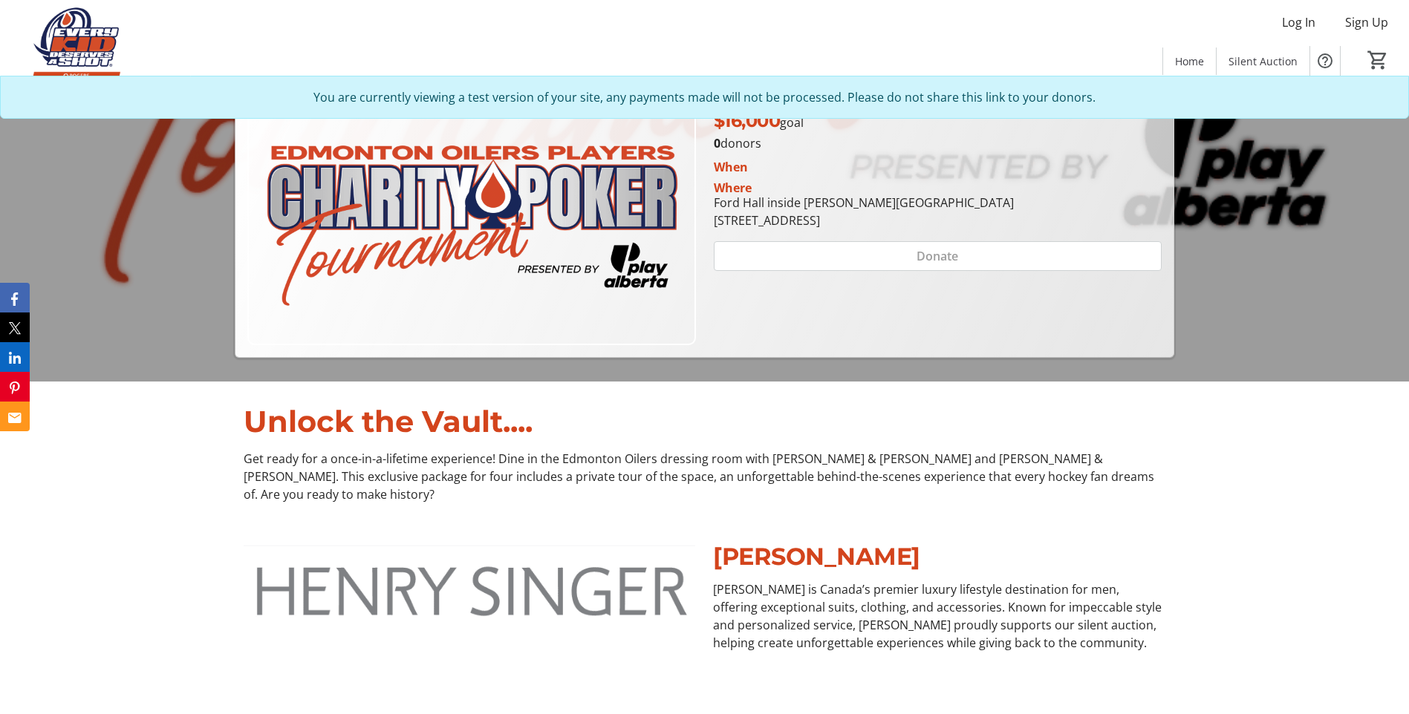
scroll to position [446, 0]
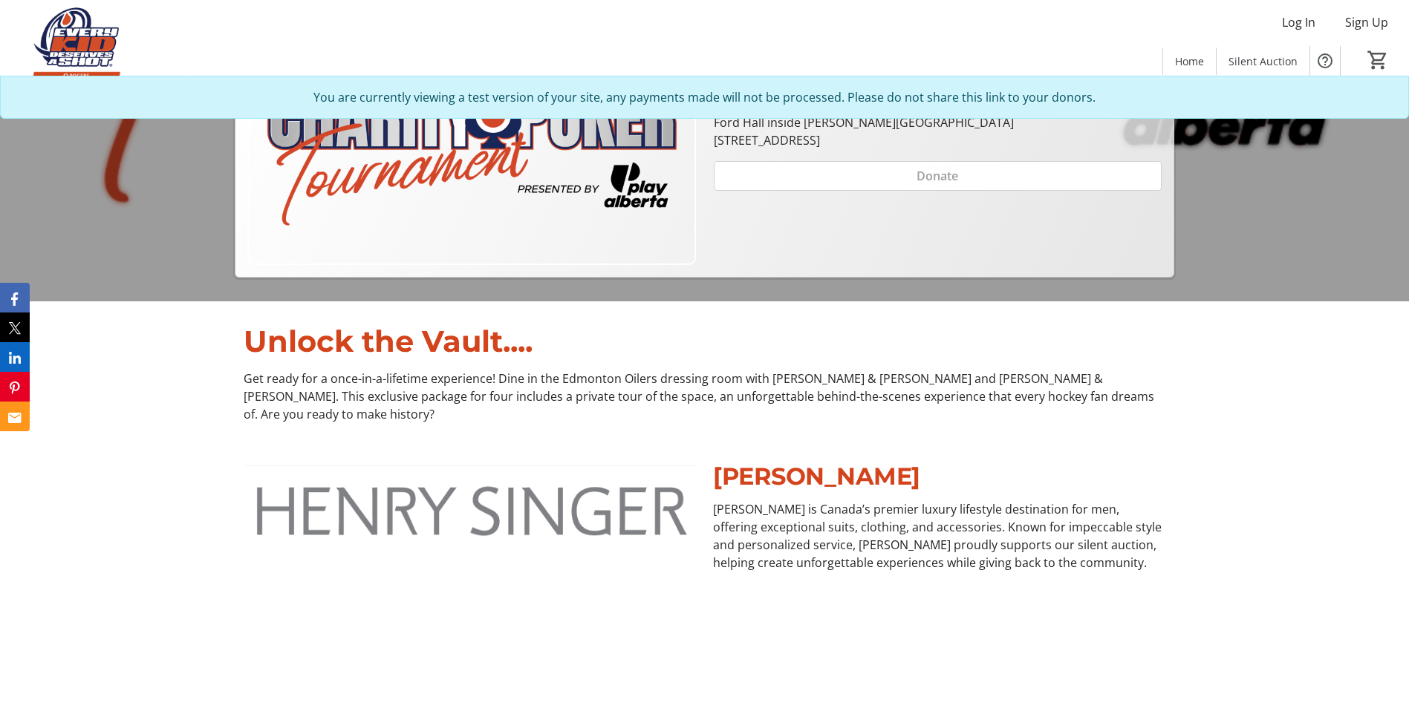
click at [368, 345] on p "Unlock the Vault...." at bounding box center [704, 341] width 921 height 45
click at [359, 347] on p "Unlock the Vault...." at bounding box center [704, 341] width 921 height 45
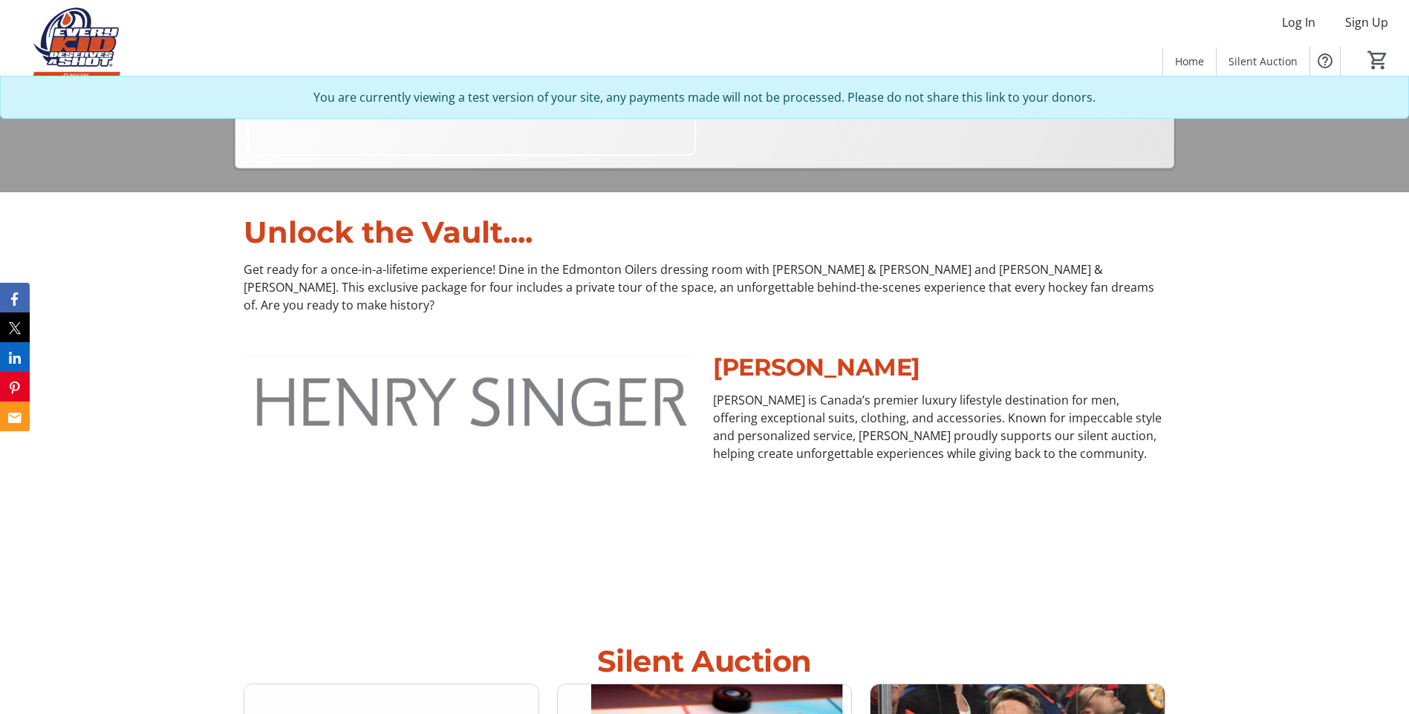
scroll to position [520, 0]
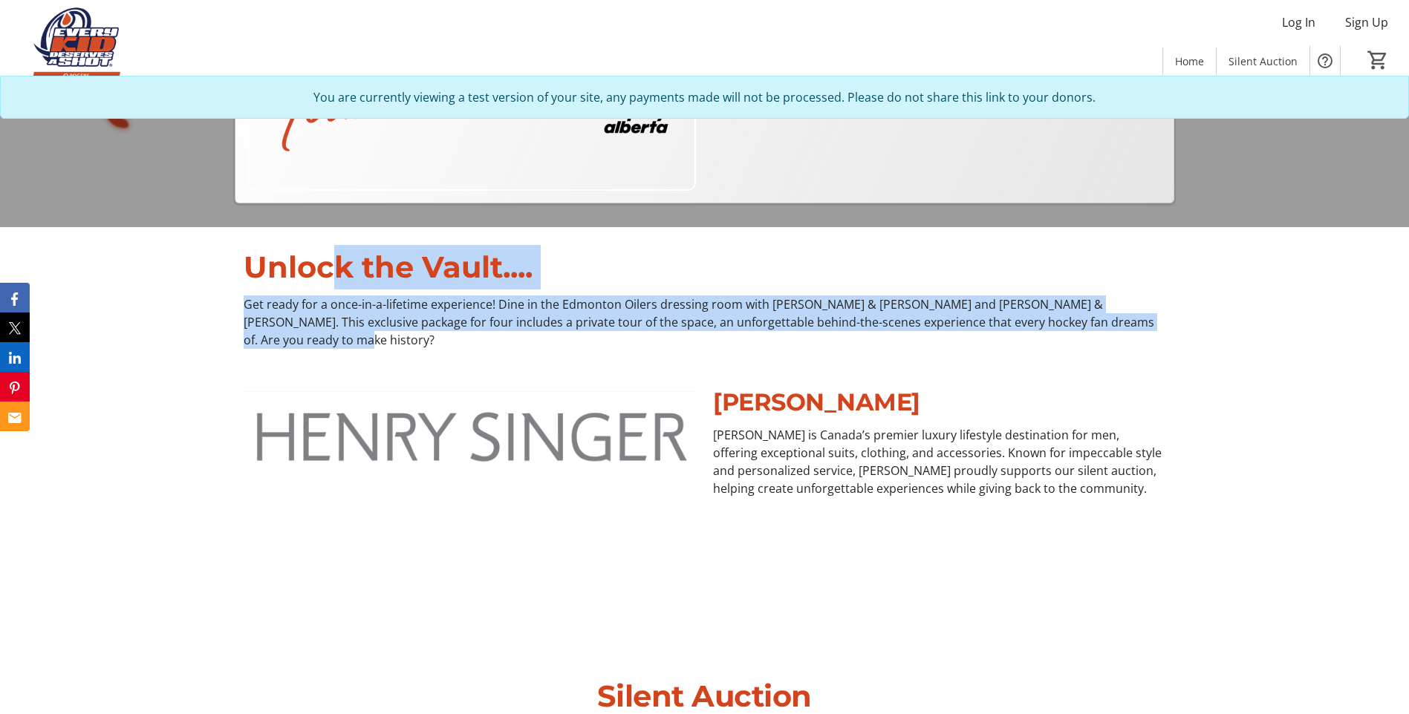
drag, startPoint x: 340, startPoint y: 272, endPoint x: 1164, endPoint y: 323, distance: 825.8
click at [1164, 323] on div "Unlock the Vault.... Get ready for a once-in-a-lifetime experience! Dine in the…" at bounding box center [704, 297] width 921 height 104
click at [357, 385] on img at bounding box center [469, 512] width 451 height 254
click at [431, 385] on img at bounding box center [469, 512] width 451 height 254
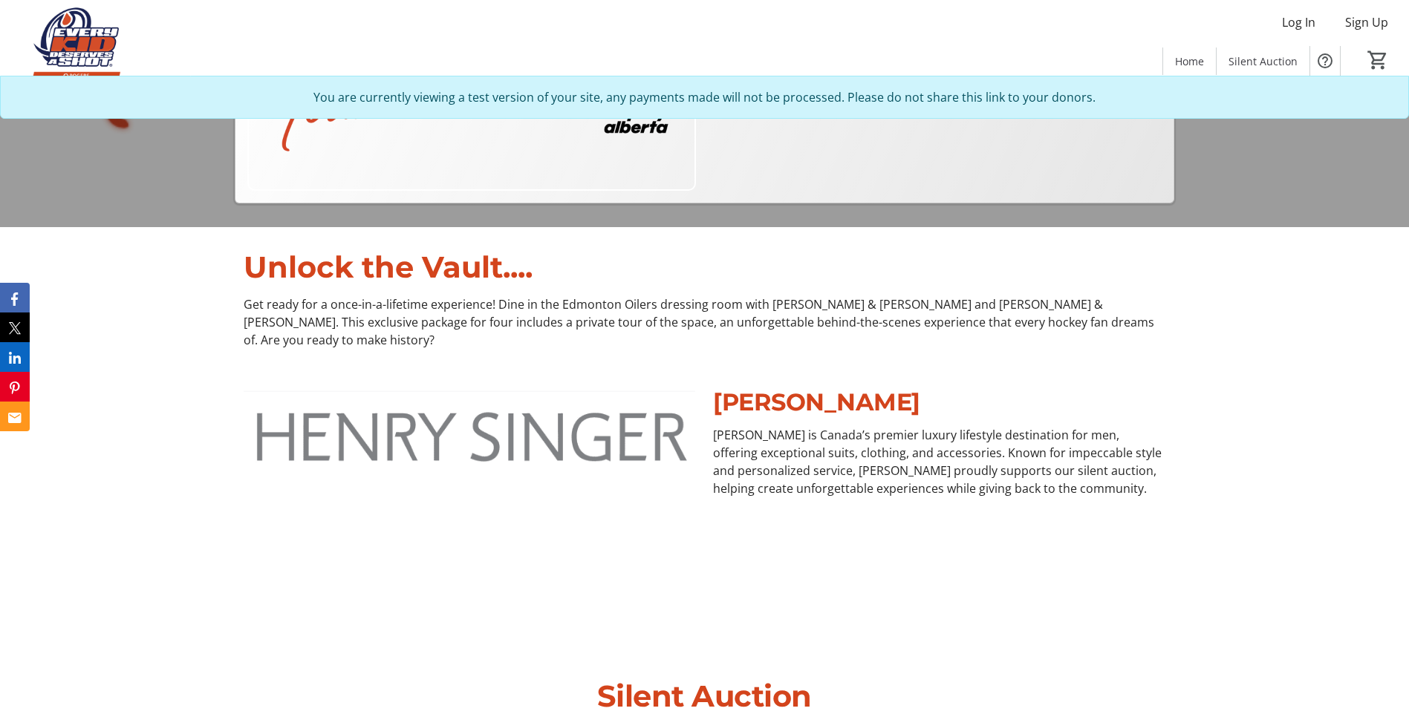
click at [215, 275] on div "Unlock the Vault.... Get ready for a once-in-a-lifetime experience! Dine in the…" at bounding box center [704, 297] width 1409 height 140
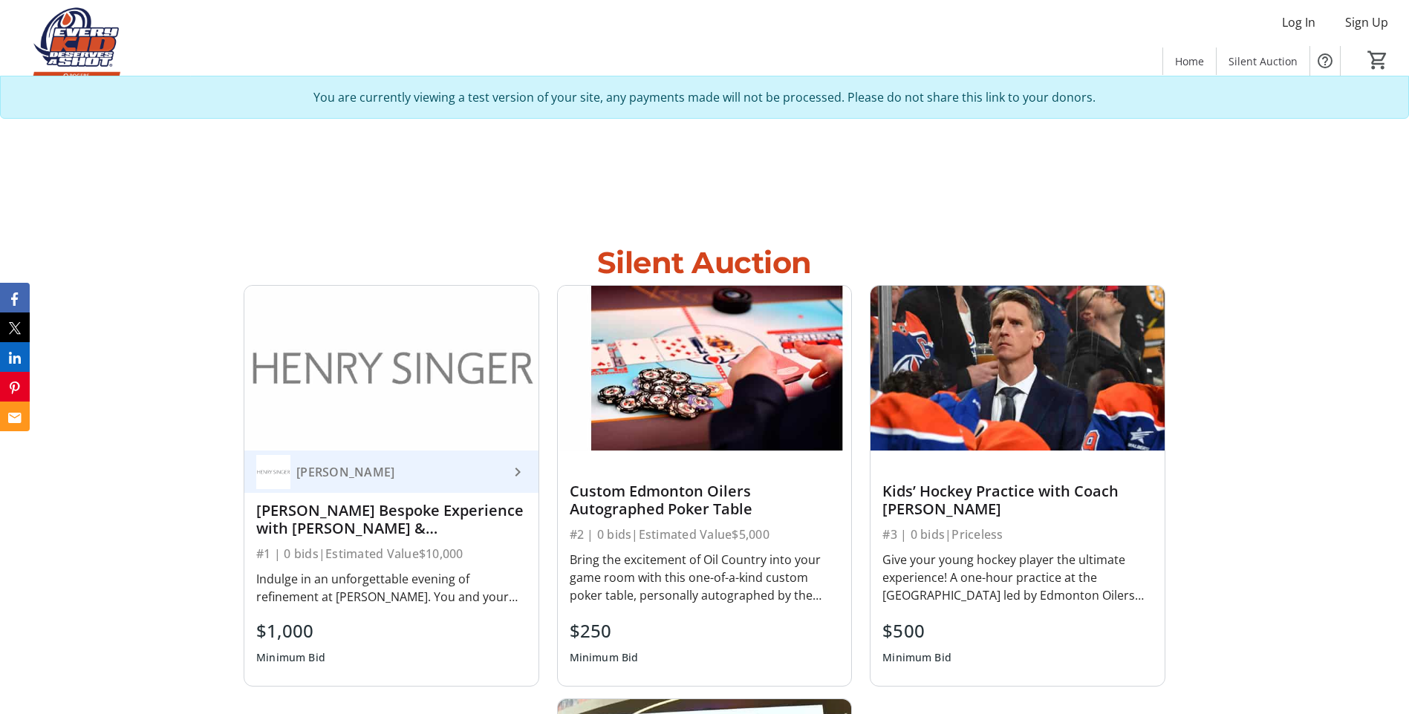
scroll to position [1040, 0]
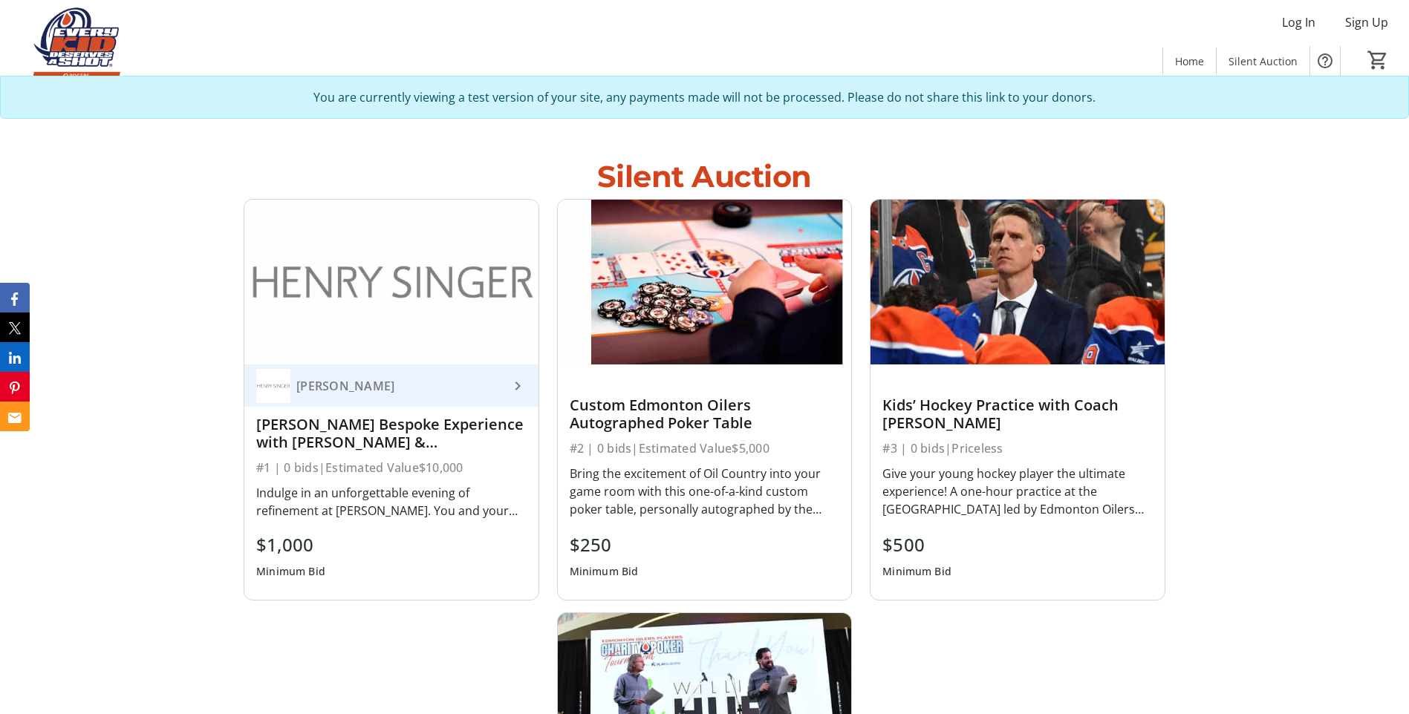
click at [1042, 299] on img at bounding box center [1017, 282] width 294 height 165
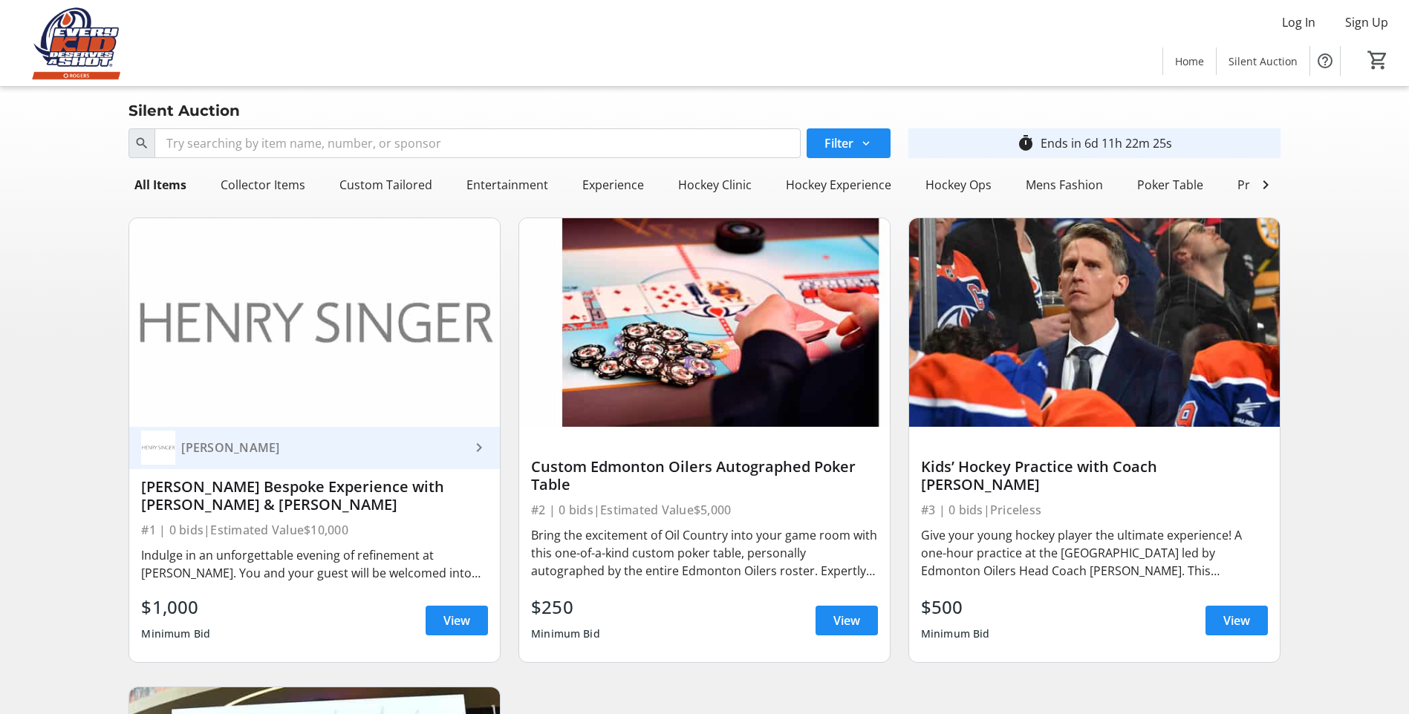
click at [1129, 346] on img at bounding box center [1094, 322] width 371 height 209
click at [1205, 339] on img at bounding box center [1094, 322] width 371 height 209
click at [1123, 342] on img at bounding box center [1094, 322] width 371 height 209
click at [1227, 629] on span "View" at bounding box center [1236, 621] width 27 height 18
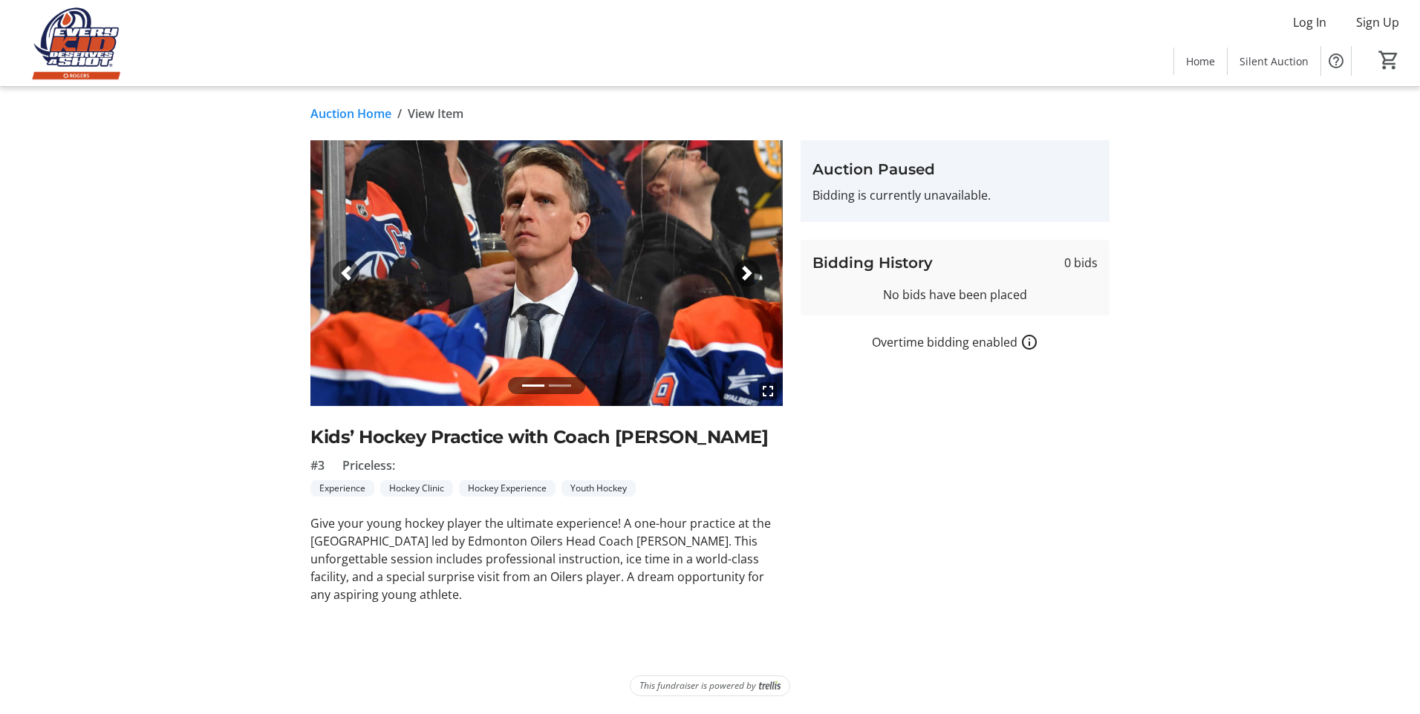
click at [742, 269] on span "button" at bounding box center [747, 273] width 15 height 15
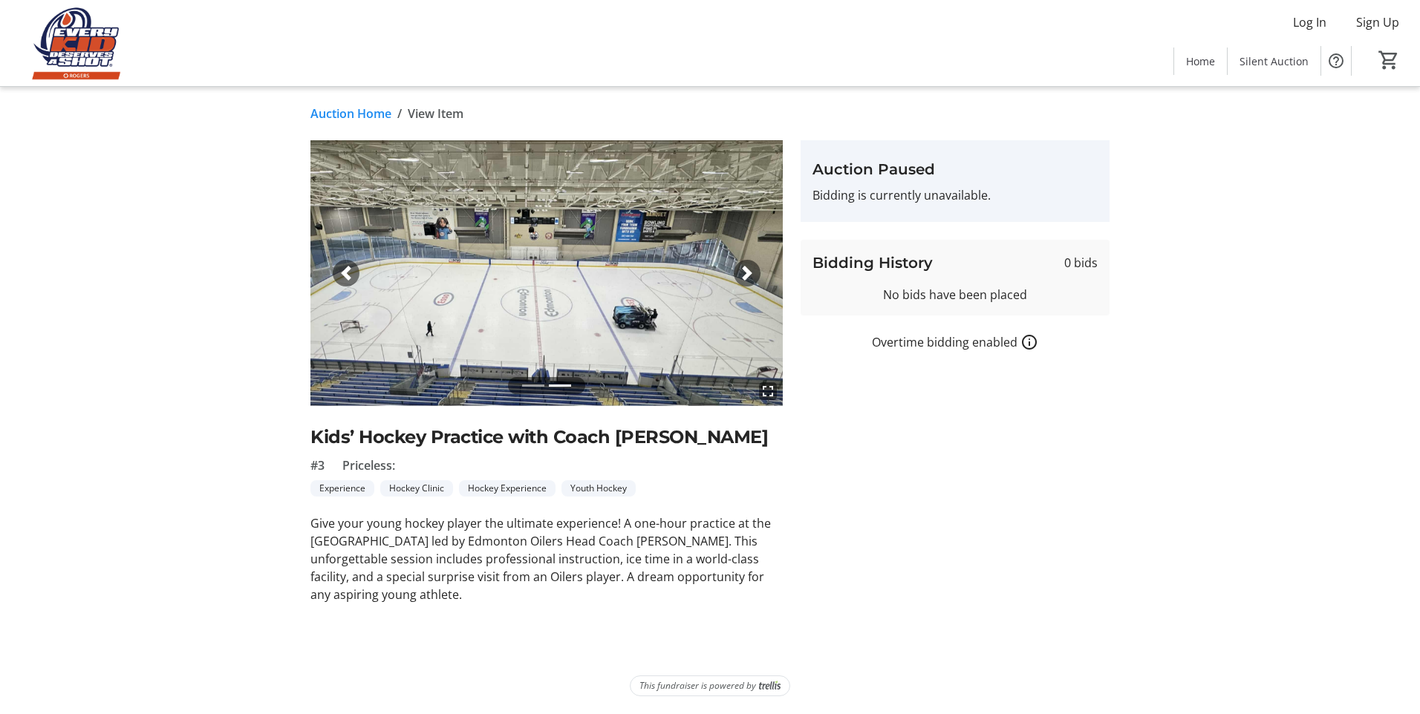
click at [182, 296] on tr-auction-item-details-ui "Auction Home / View Item fullscreen fullscreen Previous Next Kids’ Hockey Pract…" at bounding box center [710, 400] width 1420 height 627
click at [751, 279] on div "Next" at bounding box center [747, 273] width 27 height 27
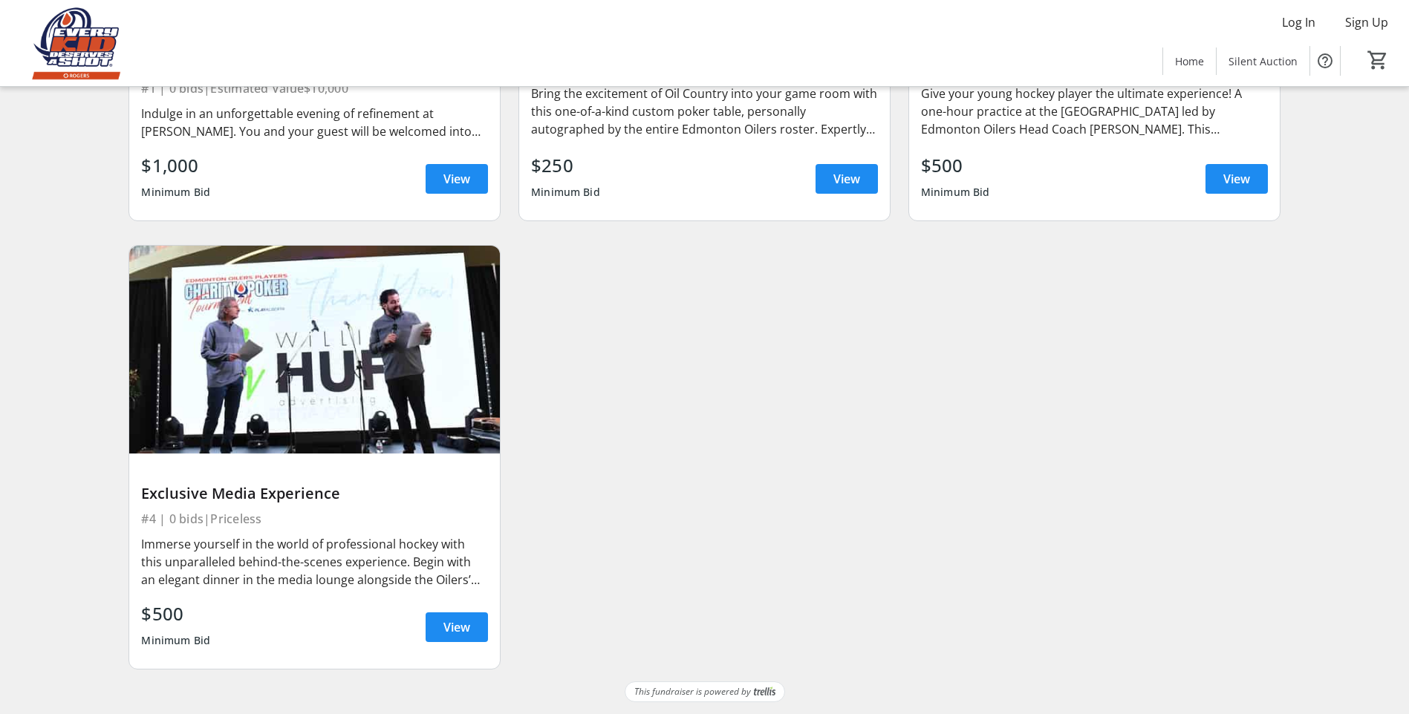
scroll to position [453, 0]
click at [581, 392] on div "Henry Singer keyboard_arrow_right Henry Singer Bespoke Experience with Evan Bou…" at bounding box center [704, 223] width 1169 height 918
click at [586, 394] on div "Henry Singer keyboard_arrow_right Henry Singer Bespoke Experience with Evan Bou…" at bounding box center [704, 223] width 1169 height 918
